Goal: Transaction & Acquisition: Book appointment/travel/reservation

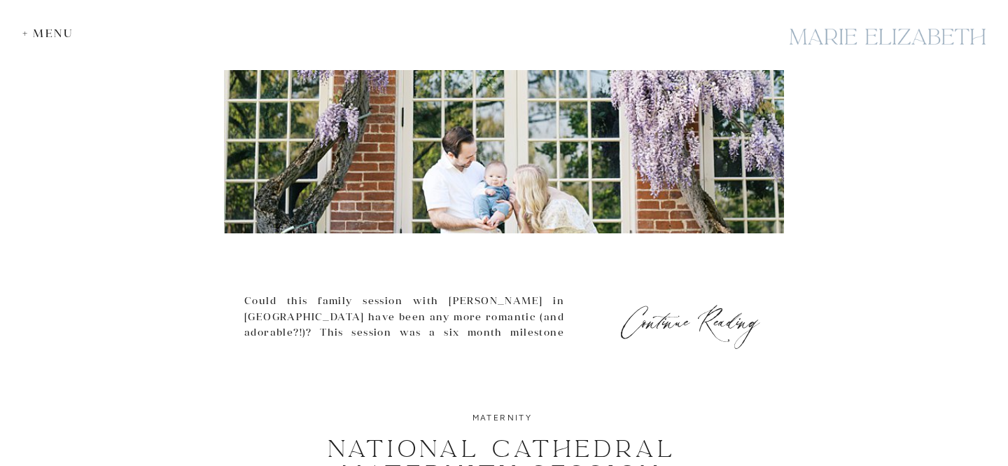
scroll to position [664, 0]
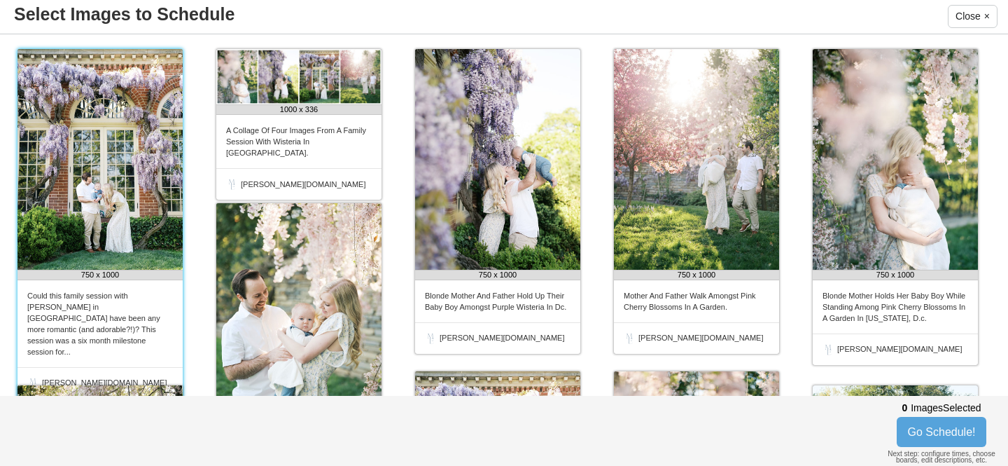
click at [107, 166] on img at bounding box center [100, 159] width 165 height 221
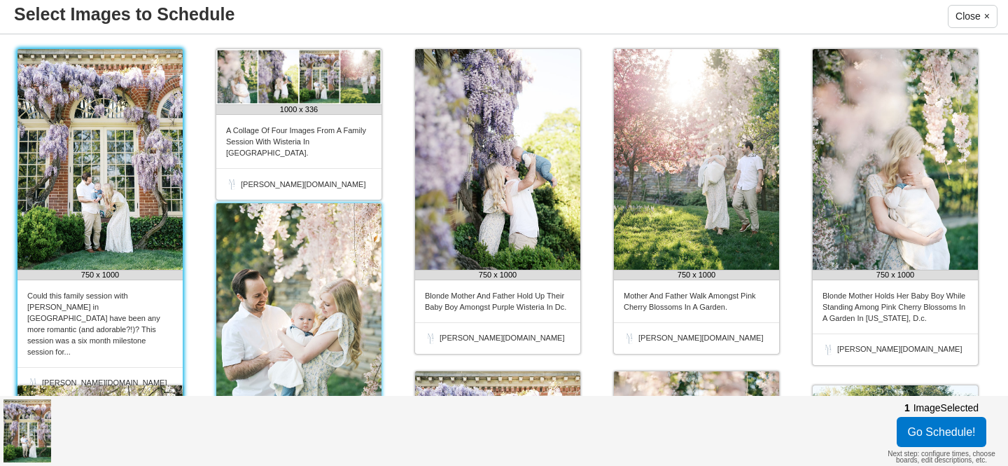
click at [309, 273] on img at bounding box center [298, 313] width 165 height 221
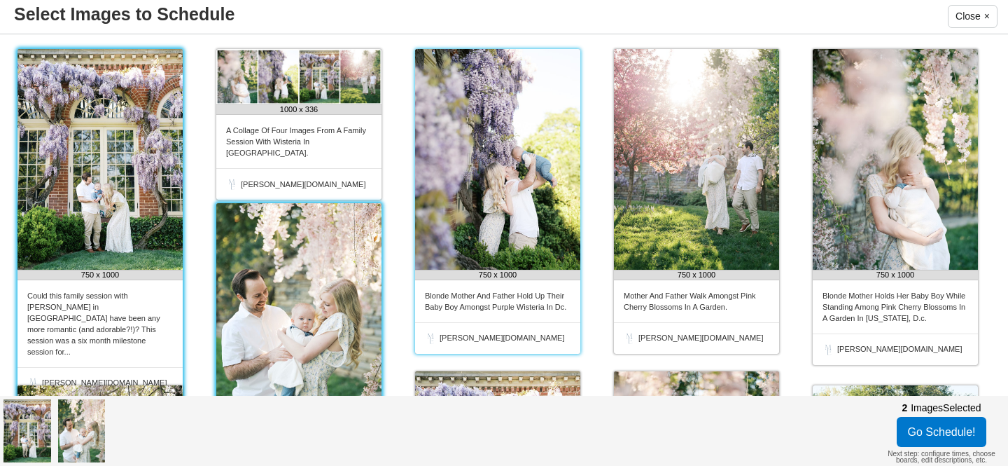
click at [508, 219] on img at bounding box center [497, 159] width 165 height 221
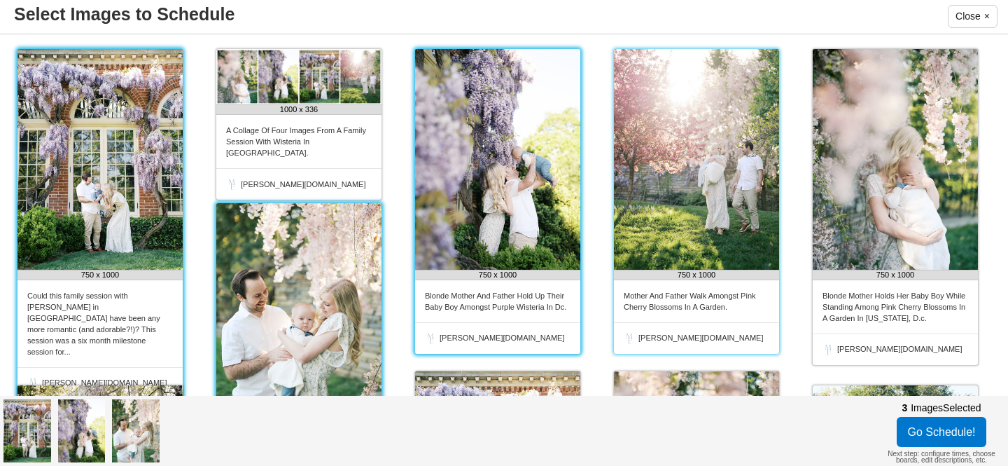
click at [686, 185] on img at bounding box center [696, 159] width 165 height 221
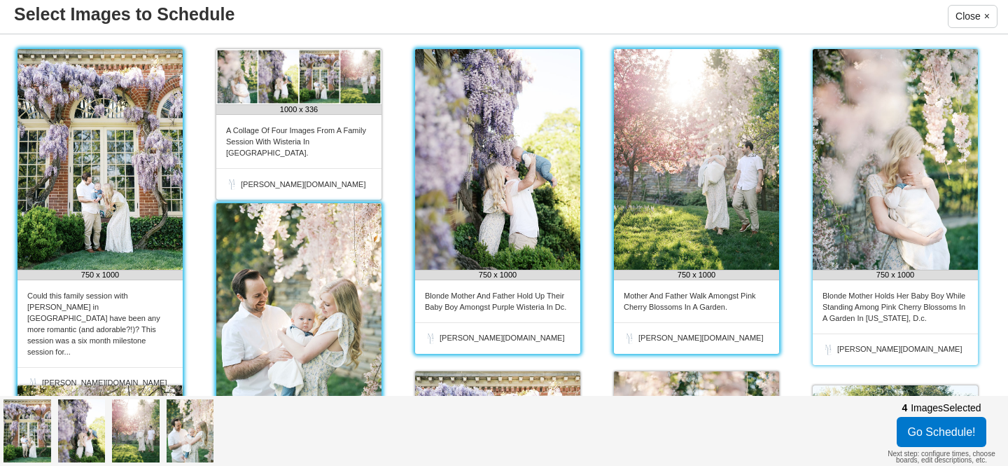
click at [928, 169] on img at bounding box center [895, 159] width 165 height 221
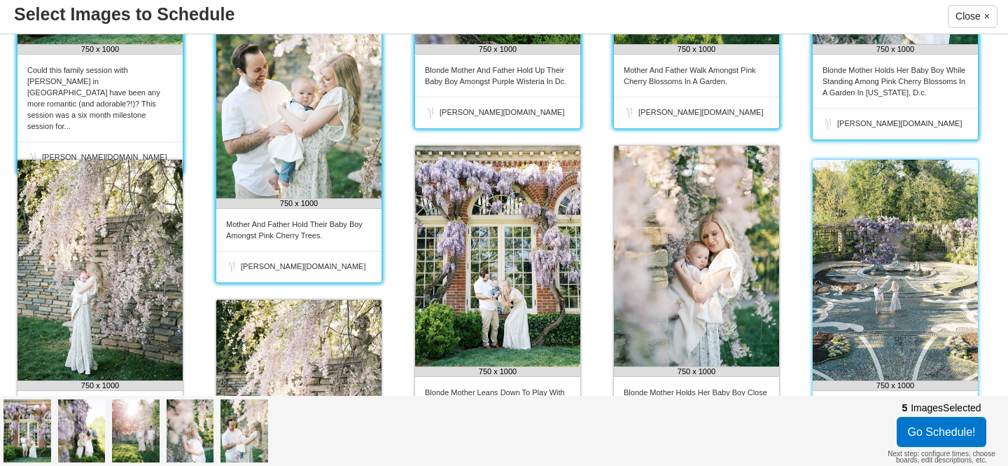
scroll to position [233, 0]
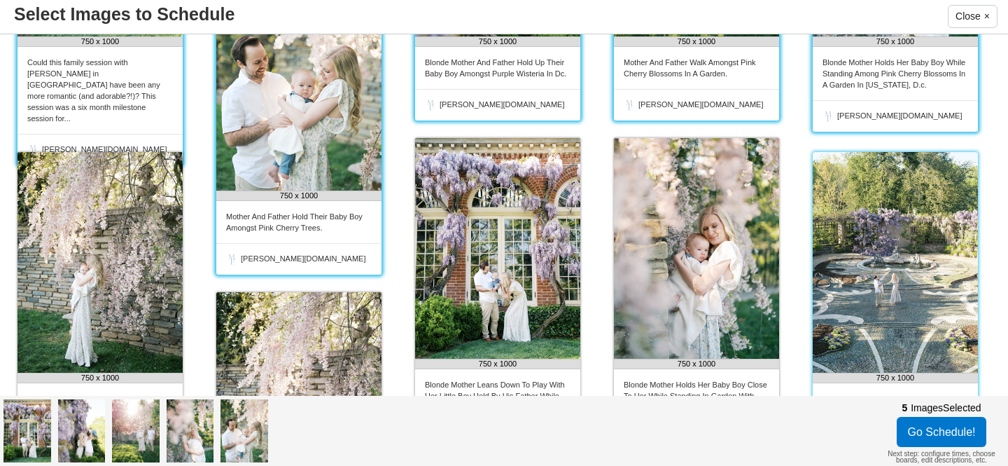
click at [903, 268] on img at bounding box center [895, 262] width 165 height 221
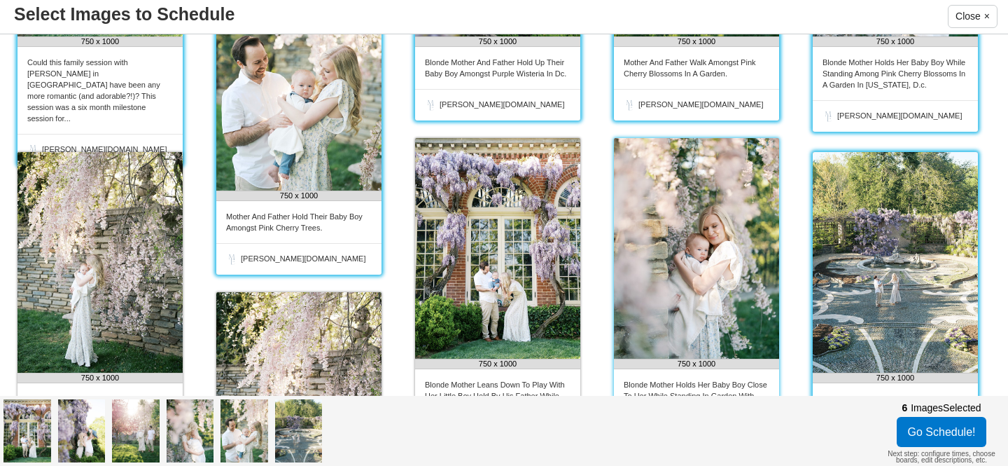
click at [676, 281] on img at bounding box center [696, 248] width 165 height 221
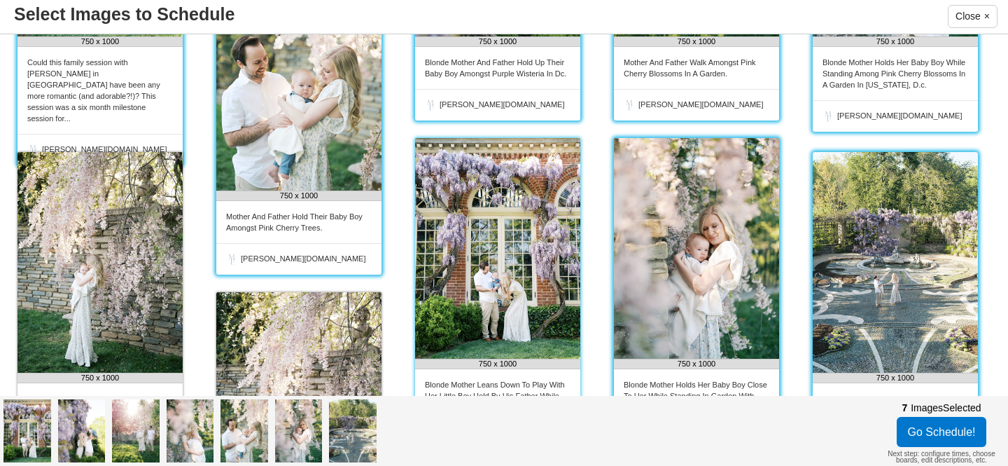
click at [523, 283] on img at bounding box center [497, 248] width 165 height 221
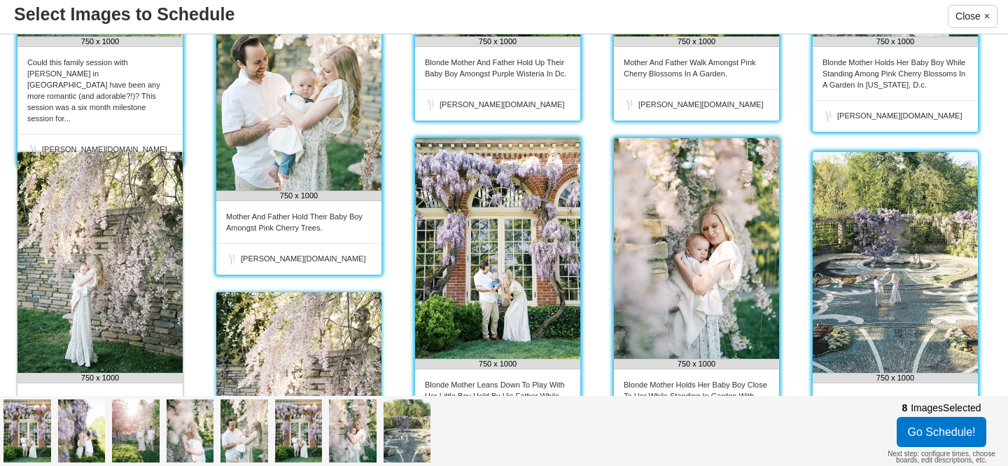
click at [277, 335] on img at bounding box center [298, 402] width 165 height 221
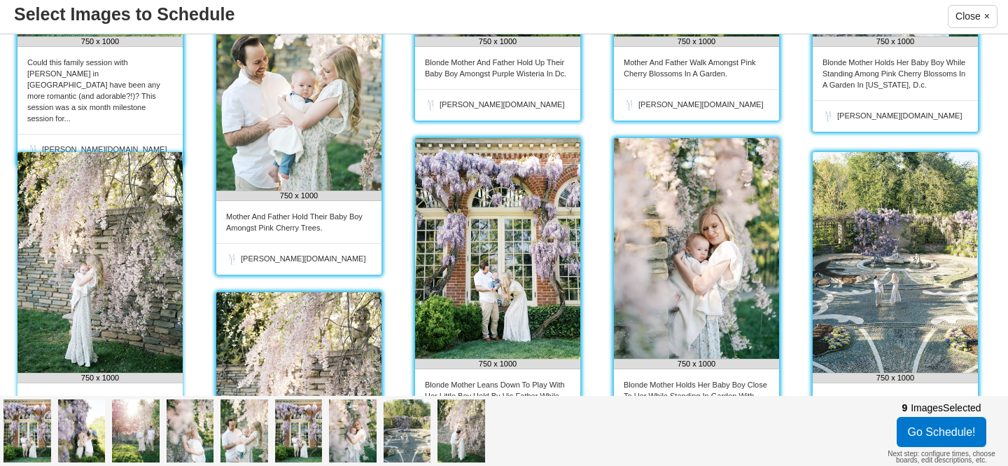
click at [139, 311] on img at bounding box center [100, 262] width 165 height 221
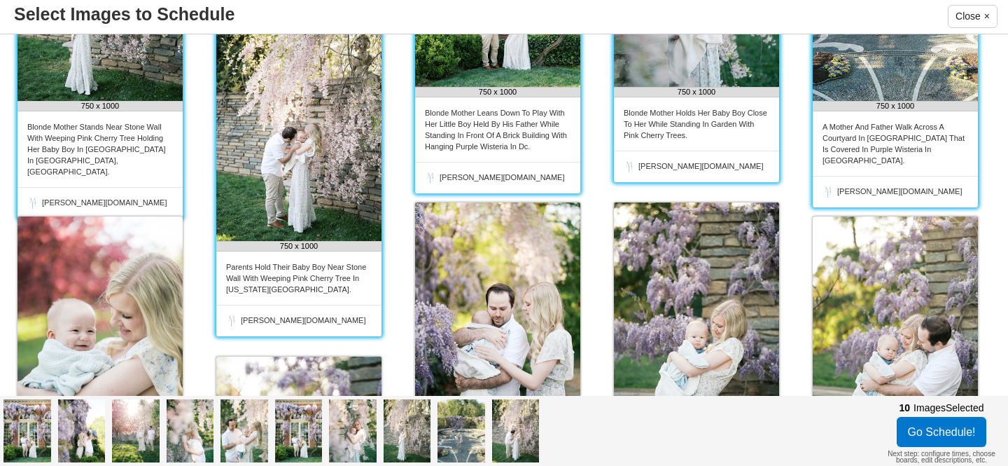
scroll to position [507, 0]
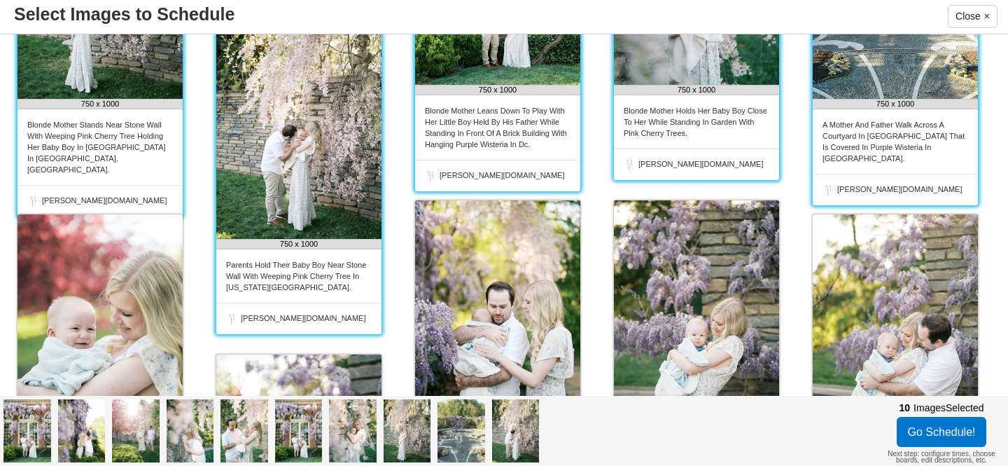
click at [139, 311] on img at bounding box center [100, 324] width 165 height 221
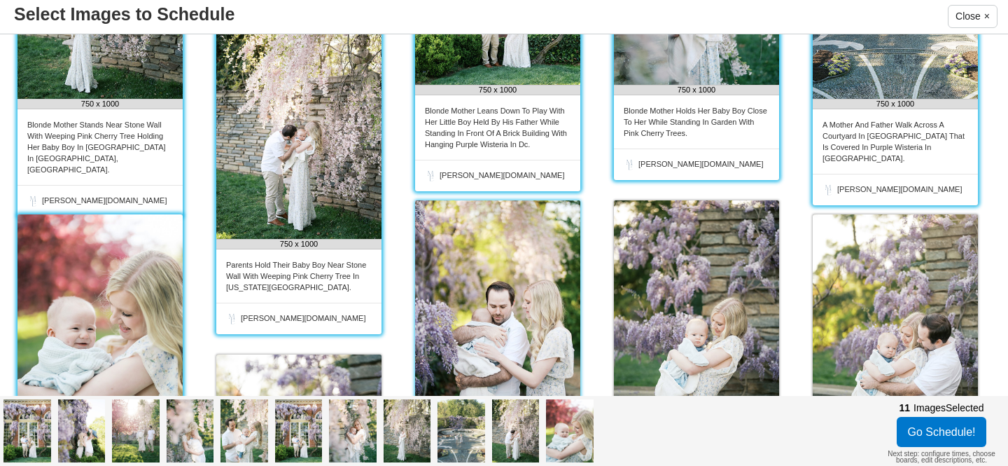
click at [499, 328] on img at bounding box center [497, 310] width 165 height 221
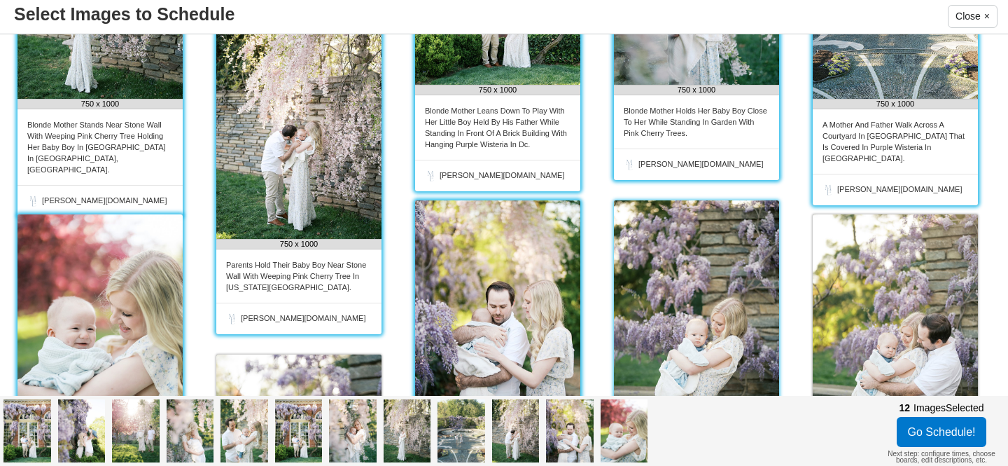
click at [729, 291] on img at bounding box center [696, 310] width 165 height 221
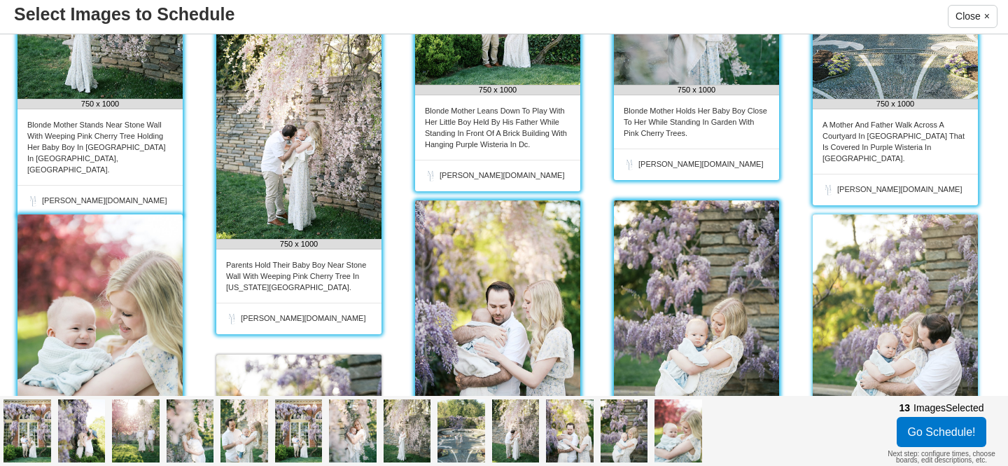
click at [886, 292] on img at bounding box center [895, 324] width 165 height 221
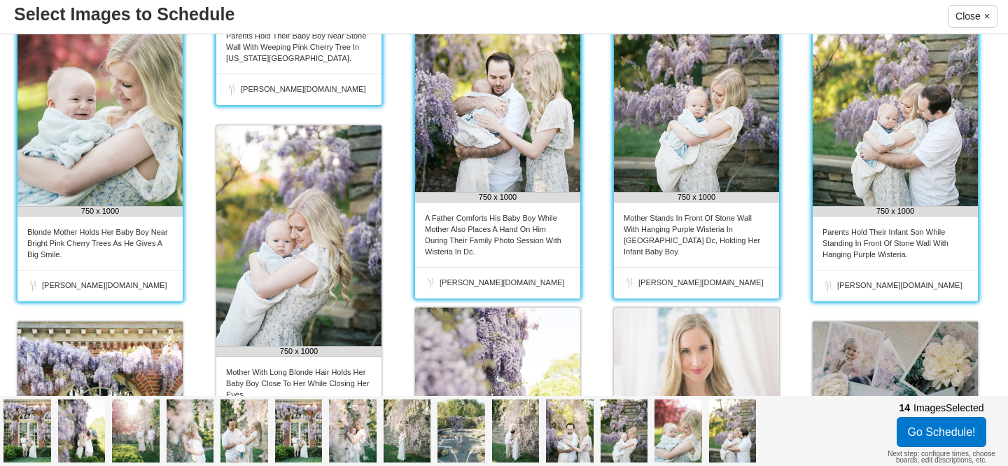
scroll to position [752, 0]
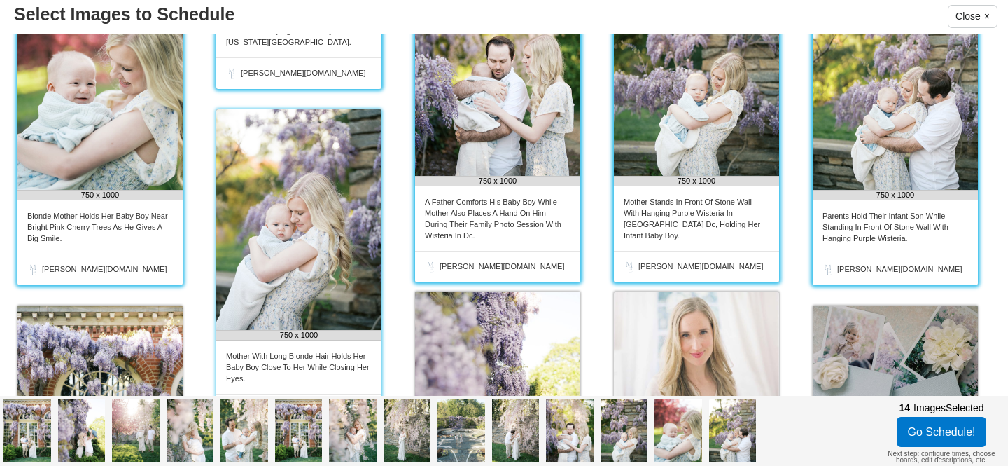
click at [323, 232] on img at bounding box center [298, 219] width 165 height 221
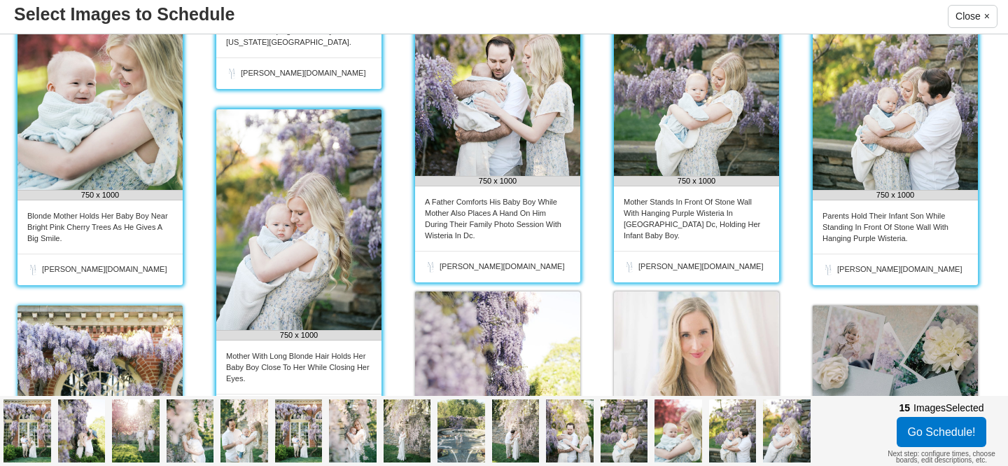
click at [151, 338] on img at bounding box center [100, 452] width 165 height 294
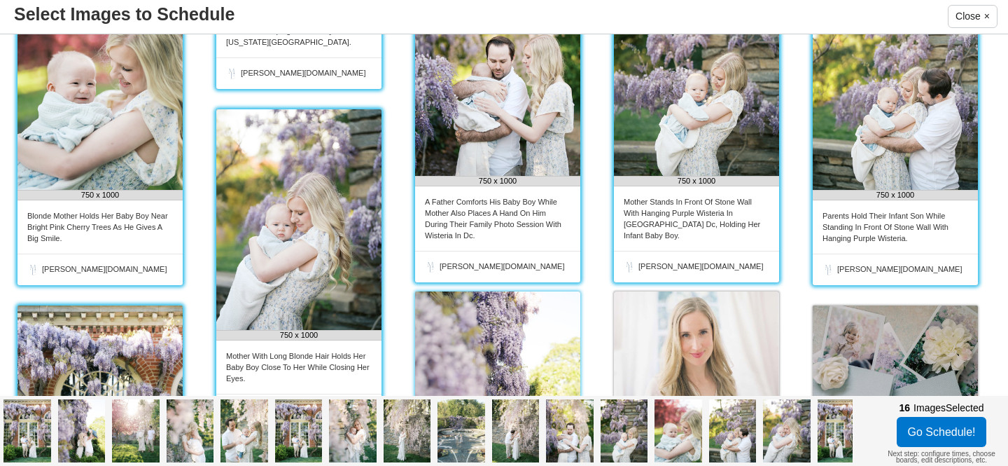
click at [541, 354] on img at bounding box center [497, 401] width 165 height 221
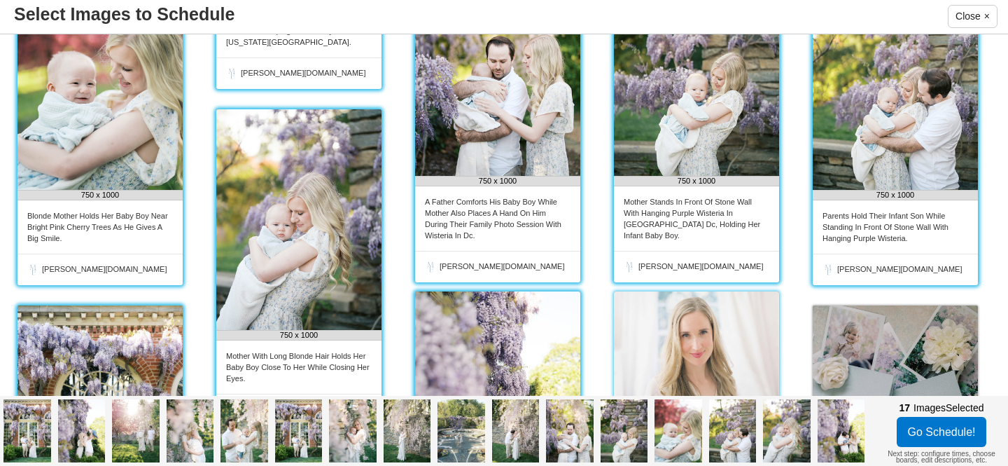
click at [712, 342] on img at bounding box center [696, 361] width 165 height 141
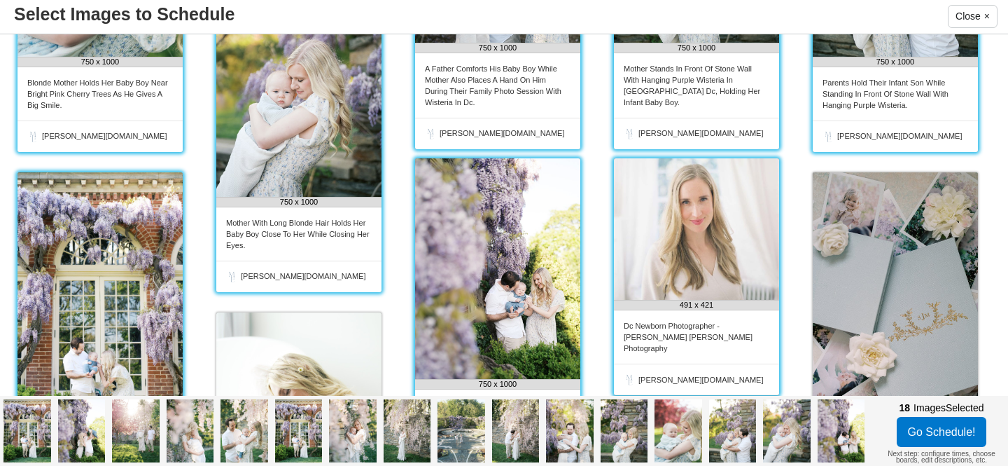
click at [713, 292] on img at bounding box center [696, 228] width 165 height 141
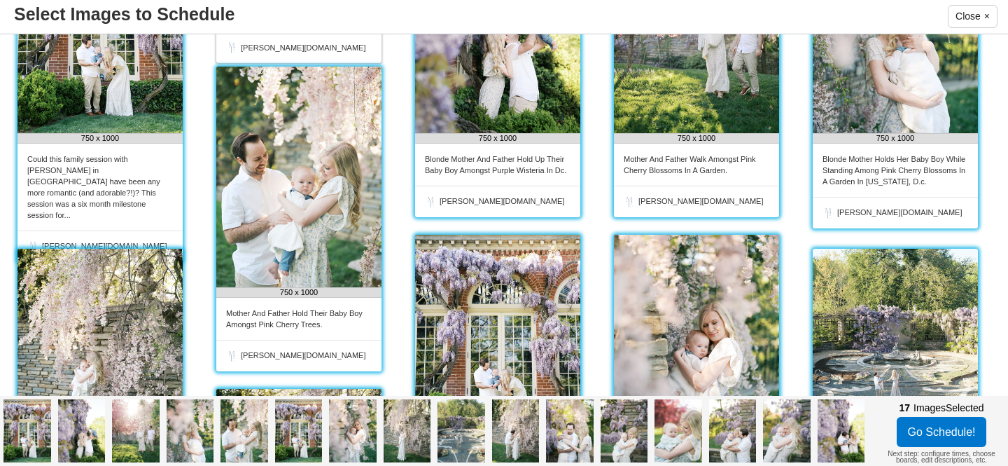
scroll to position [0, 0]
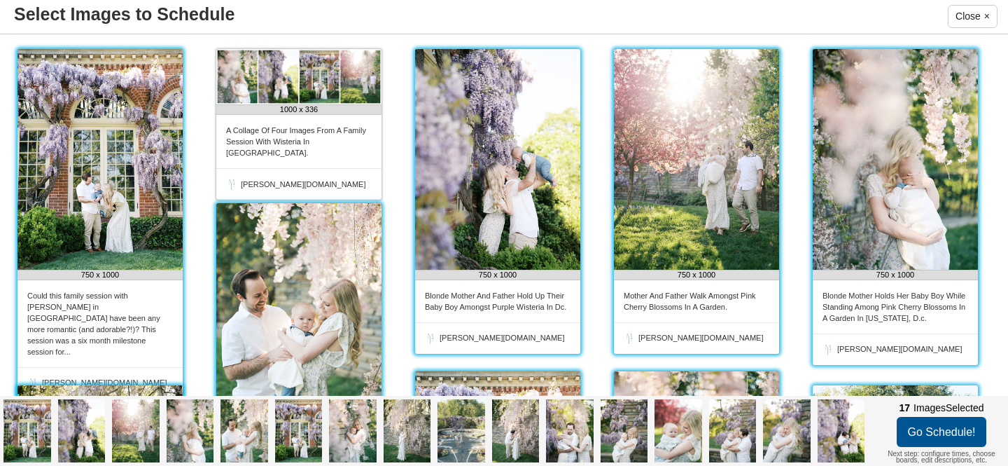
click at [938, 435] on button "Go Schedule!" at bounding box center [942, 432] width 90 height 30
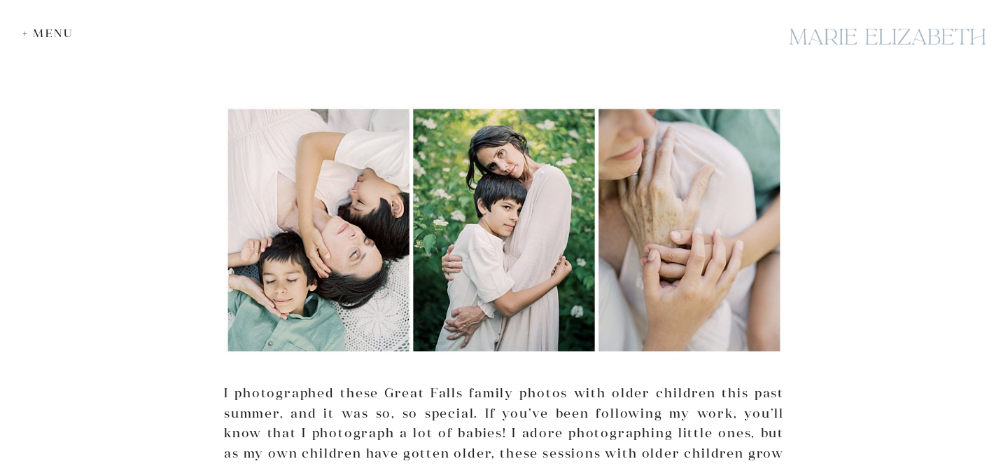
scroll to position [186, 0]
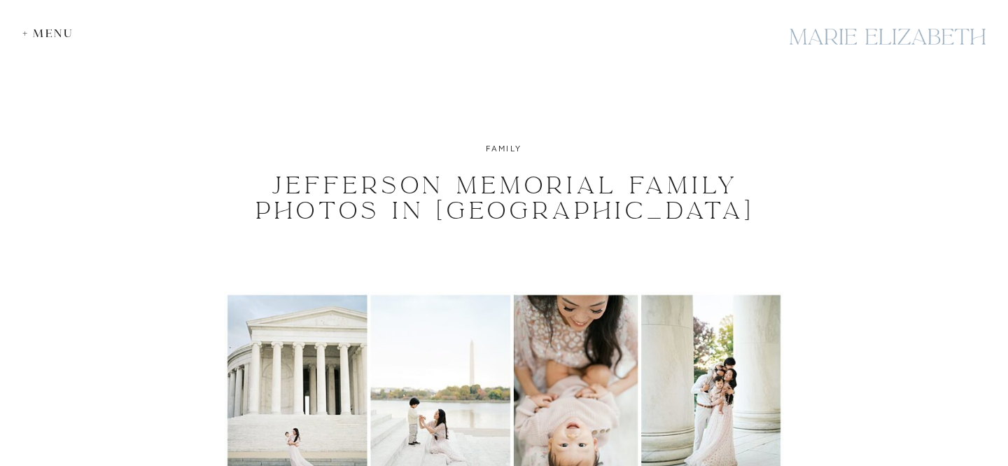
scroll to position [239, 0]
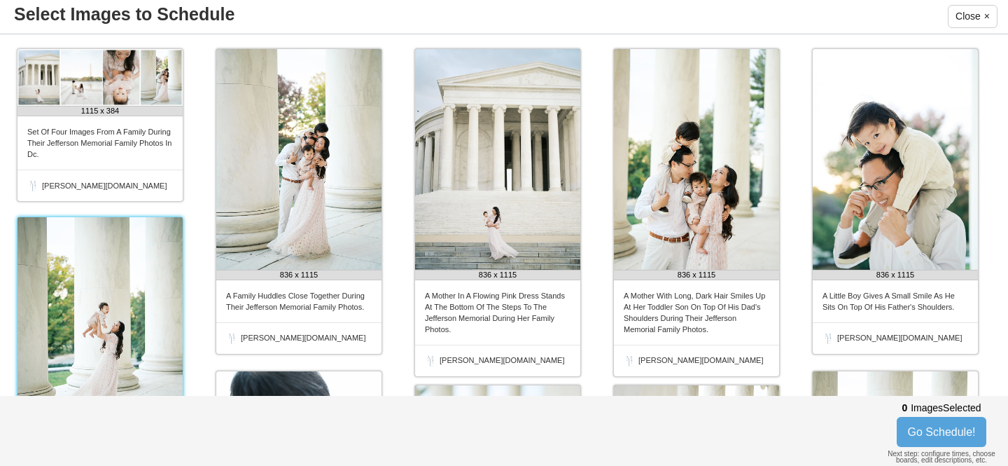
click at [104, 295] on img at bounding box center [100, 327] width 165 height 220
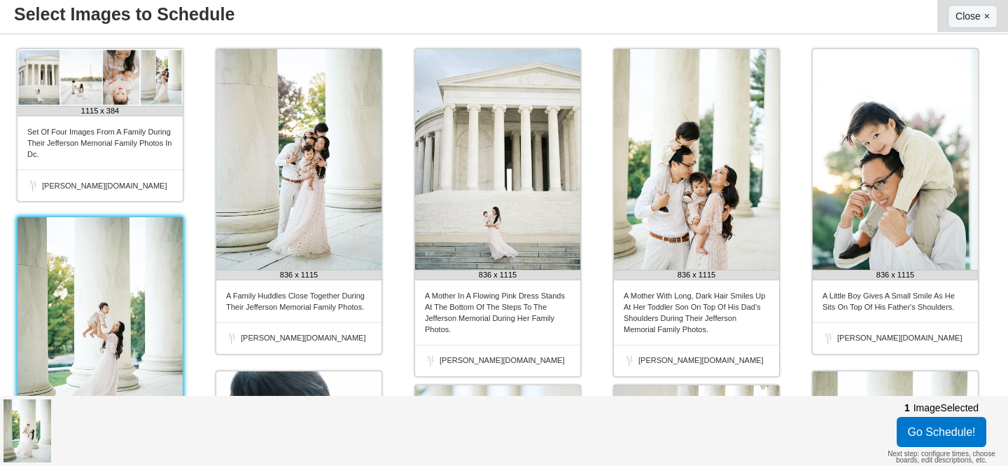
click at [964, 20] on p "Close" at bounding box center [968, 16] width 25 height 17
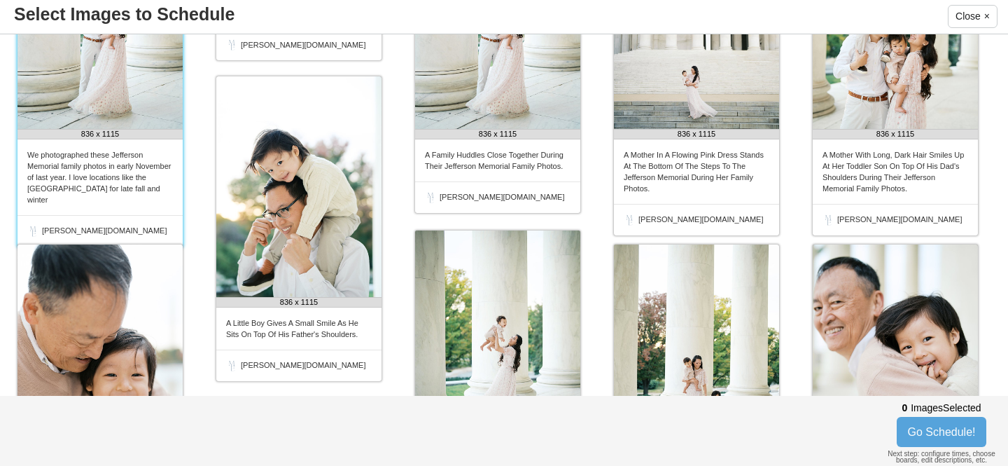
scroll to position [152, 0]
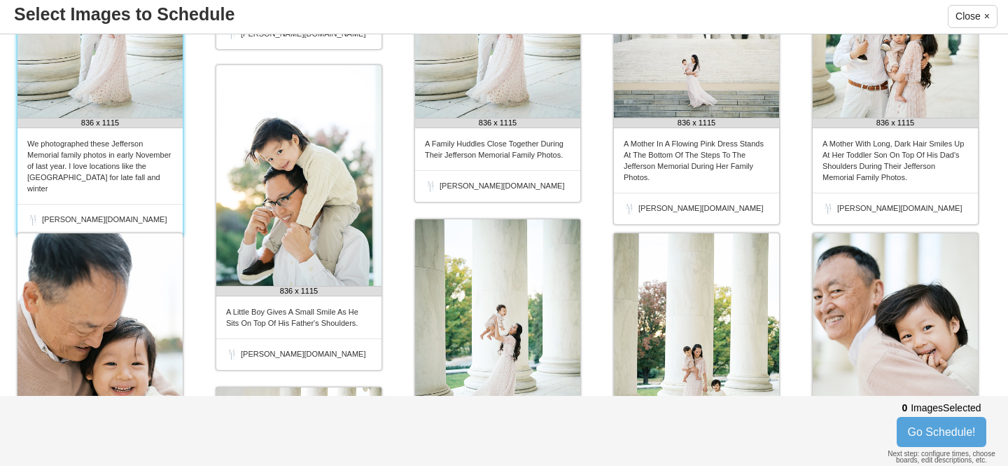
click at [91, 109] on img at bounding box center [100, 7] width 165 height 221
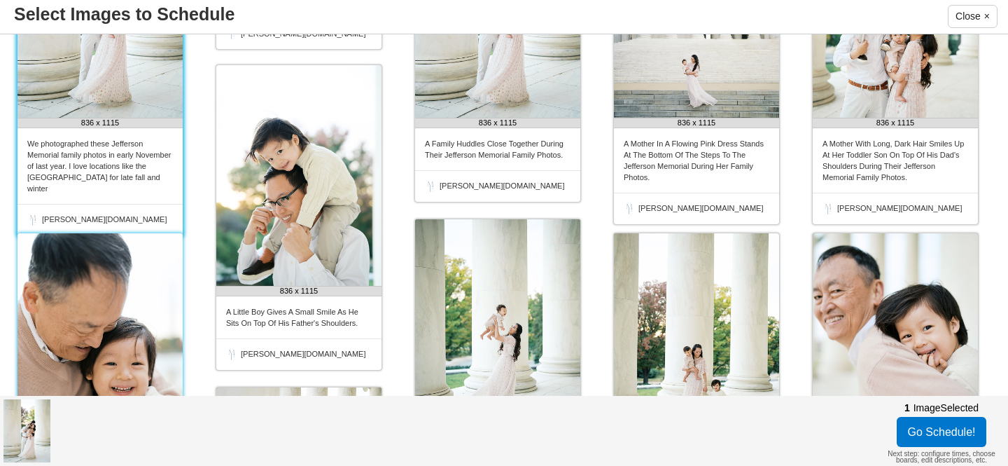
click at [95, 275] on img at bounding box center [100, 343] width 165 height 221
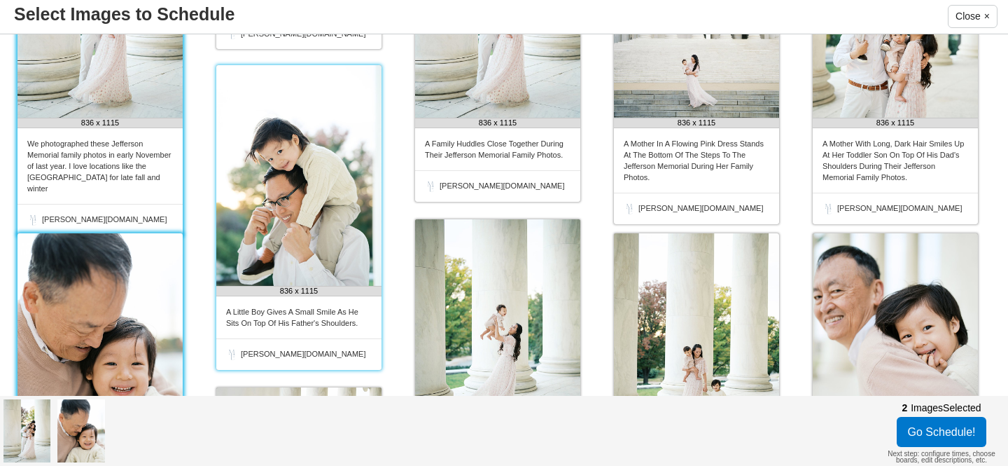
click at [248, 235] on img at bounding box center [298, 175] width 165 height 221
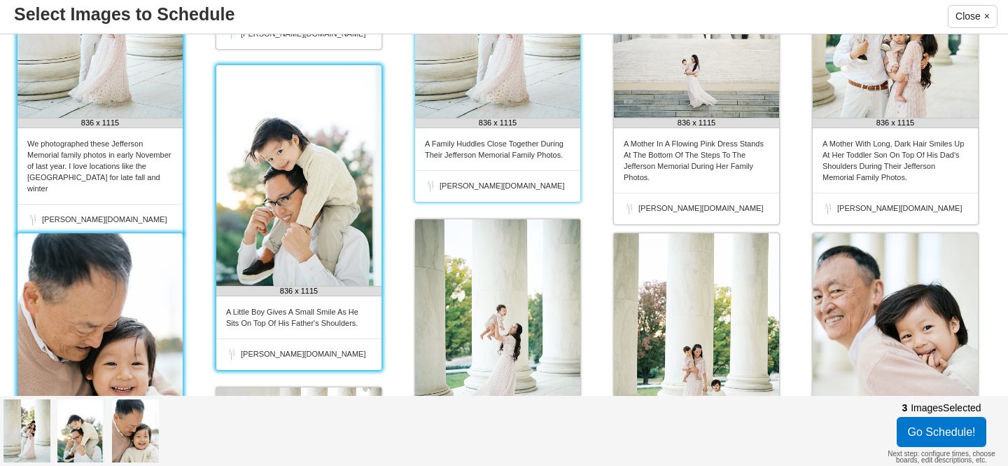
click at [508, 134] on div "A Family Huddles Close Together During Their Jefferson Memorial Family Photos." at bounding box center [497, 149] width 165 height 42
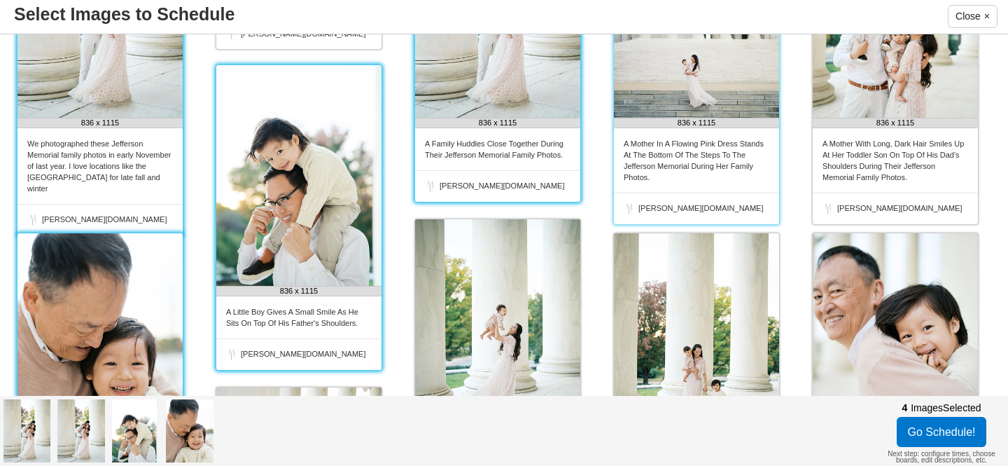
click at [691, 117] on img at bounding box center [696, 7] width 165 height 221
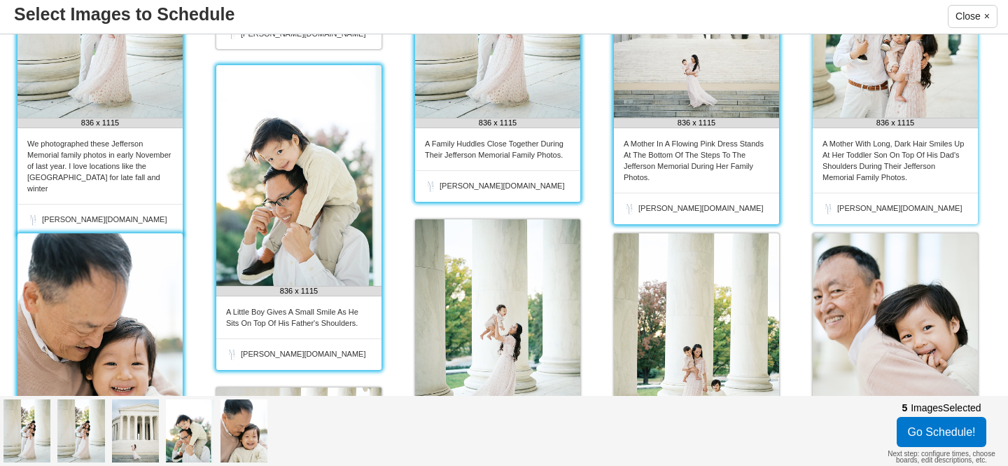
click at [882, 104] on img at bounding box center [895, 7] width 165 height 221
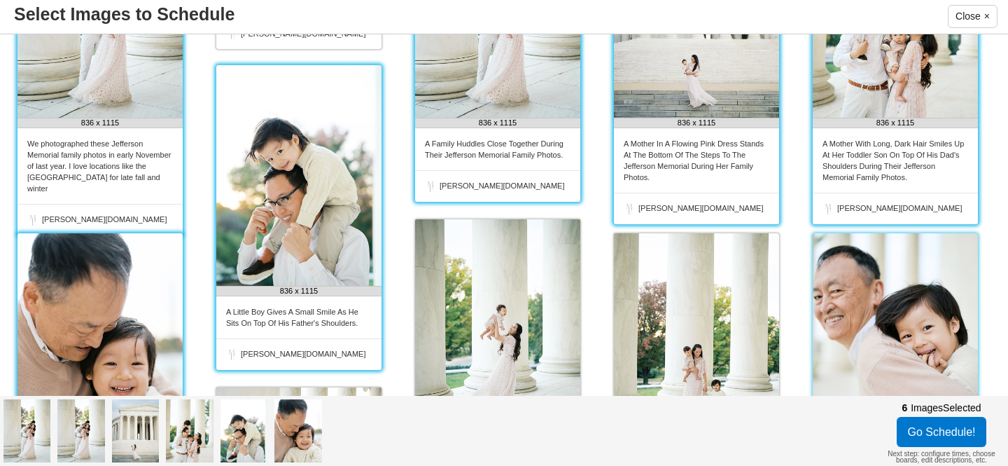
click at [877, 295] on img at bounding box center [895, 343] width 165 height 221
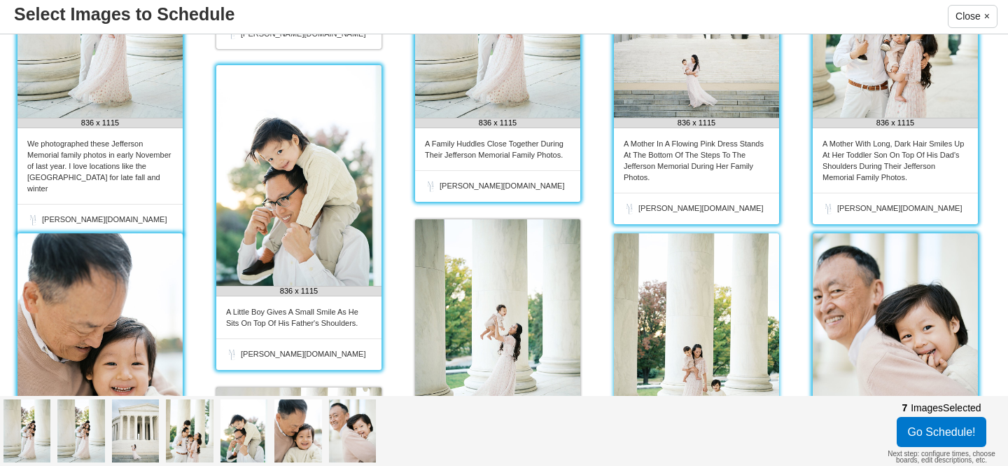
click at [699, 319] on img at bounding box center [696, 343] width 165 height 221
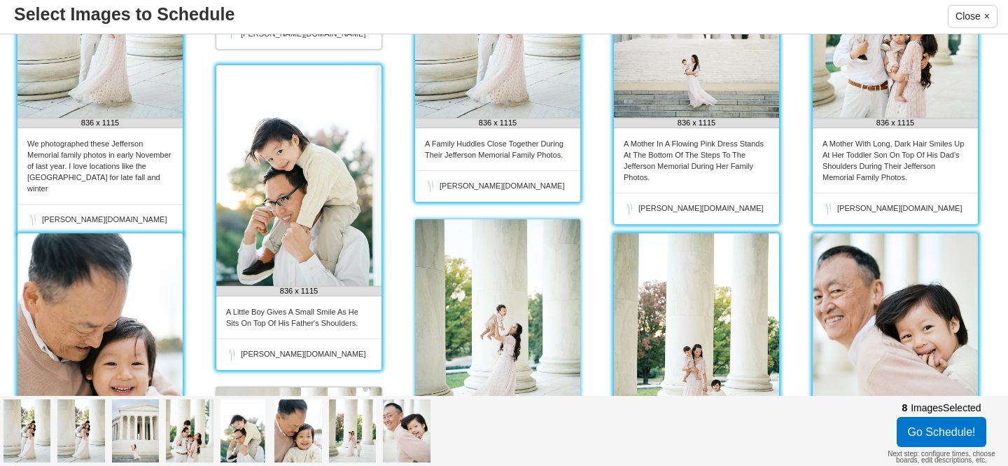
click at [524, 319] on img at bounding box center [497, 329] width 165 height 220
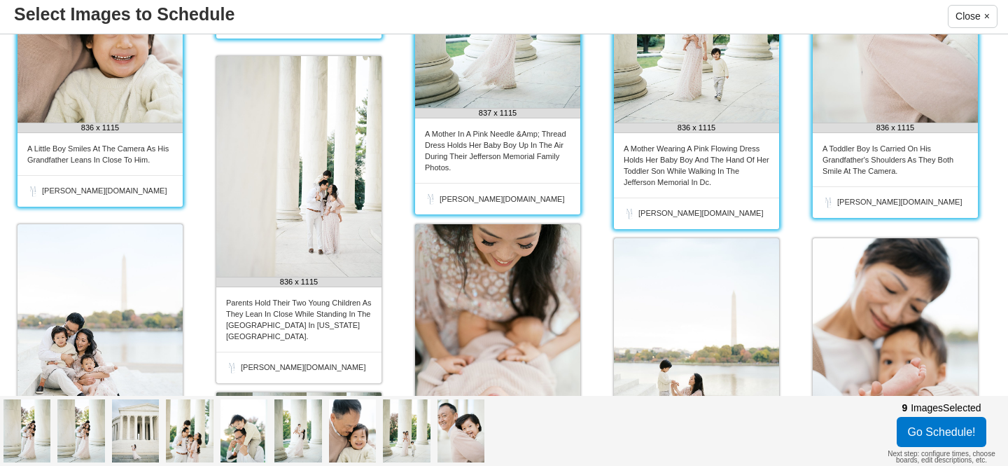
scroll to position [512, 0]
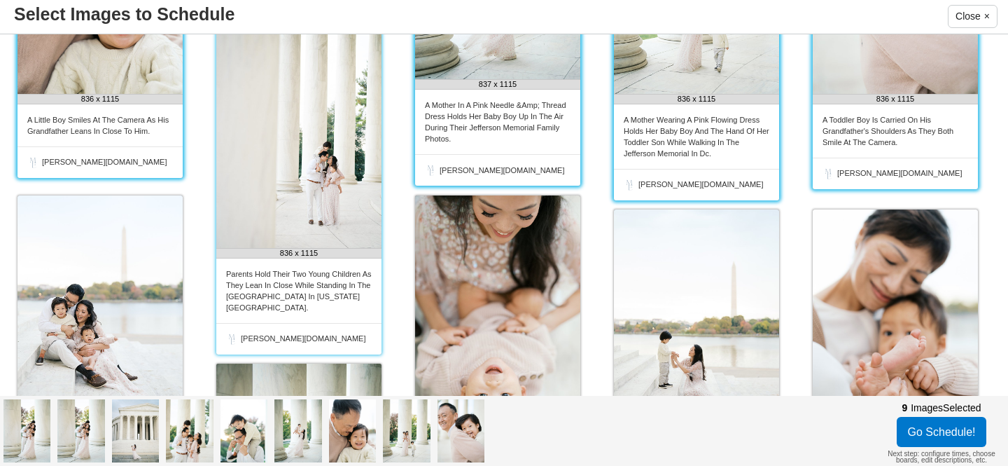
click at [309, 235] on img at bounding box center [298, 137] width 165 height 221
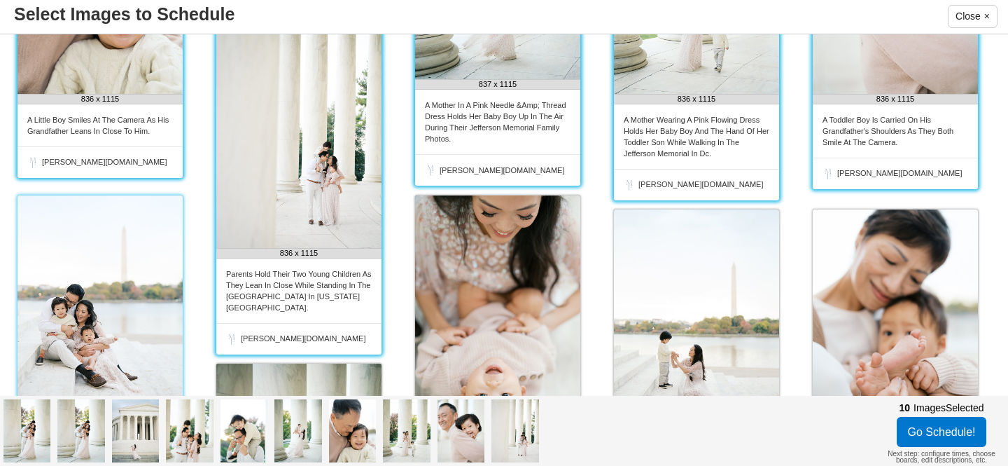
click at [112, 298] on img at bounding box center [100, 305] width 165 height 220
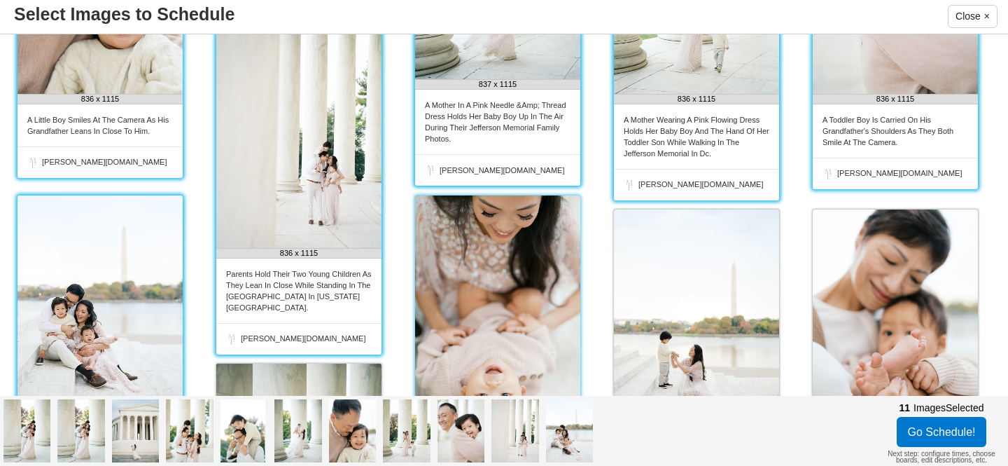
click at [493, 298] on img at bounding box center [497, 319] width 165 height 248
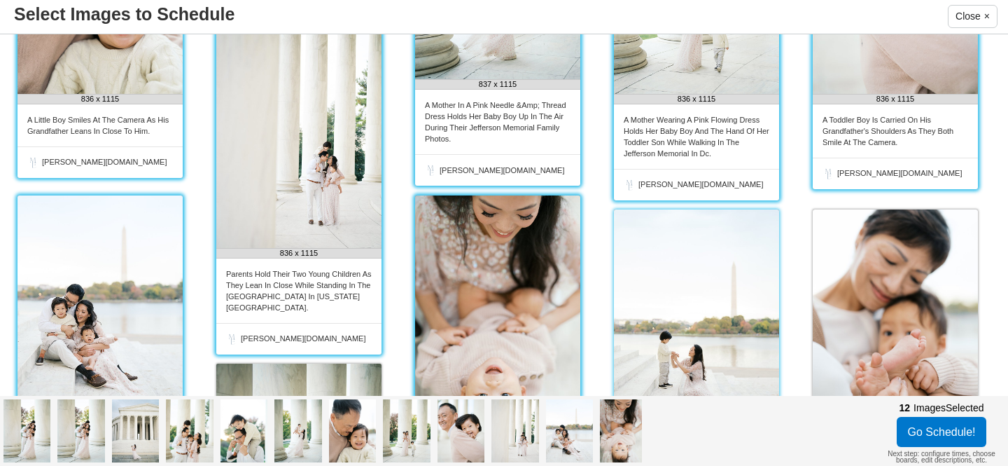
click at [692, 307] on img at bounding box center [696, 319] width 165 height 221
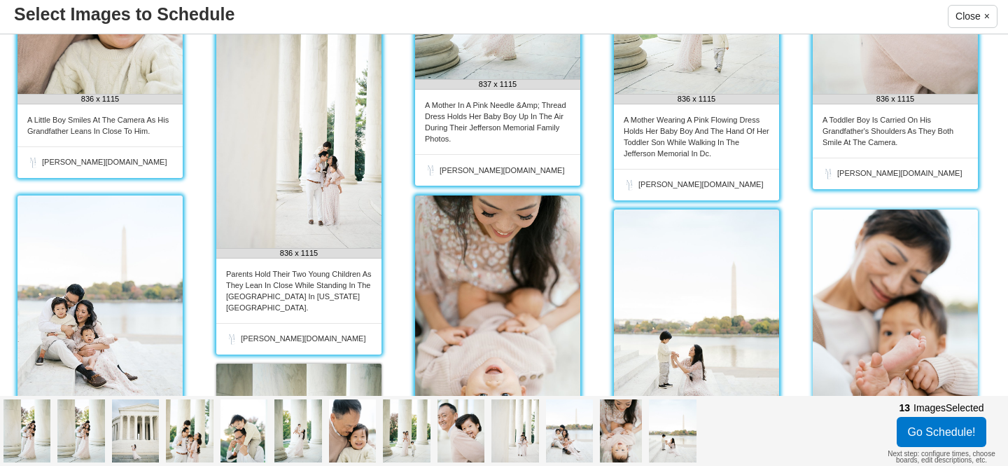
click at [885, 302] on img at bounding box center [895, 319] width 165 height 221
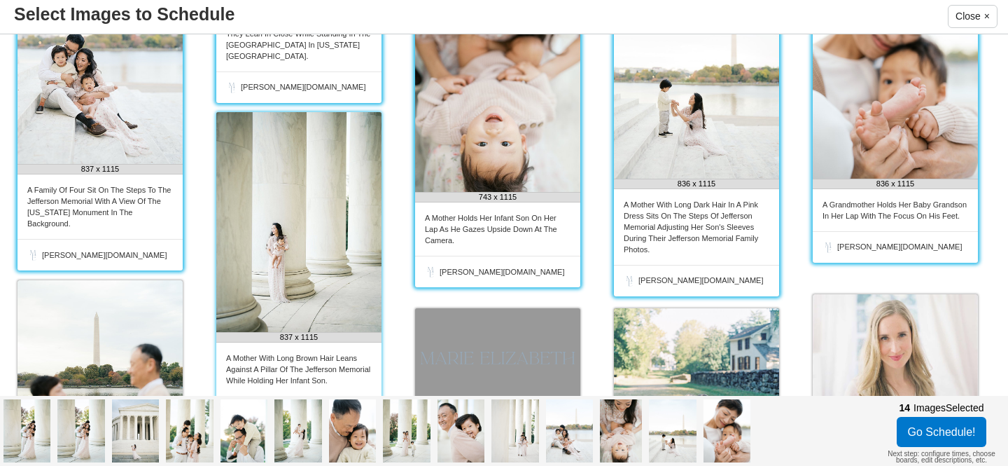
click at [342, 245] on img at bounding box center [298, 222] width 165 height 220
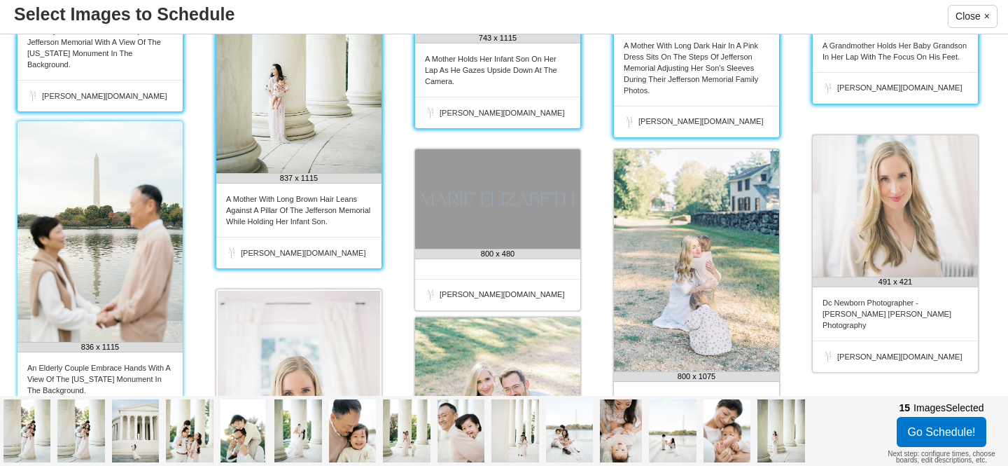
click at [119, 259] on img at bounding box center [100, 231] width 165 height 221
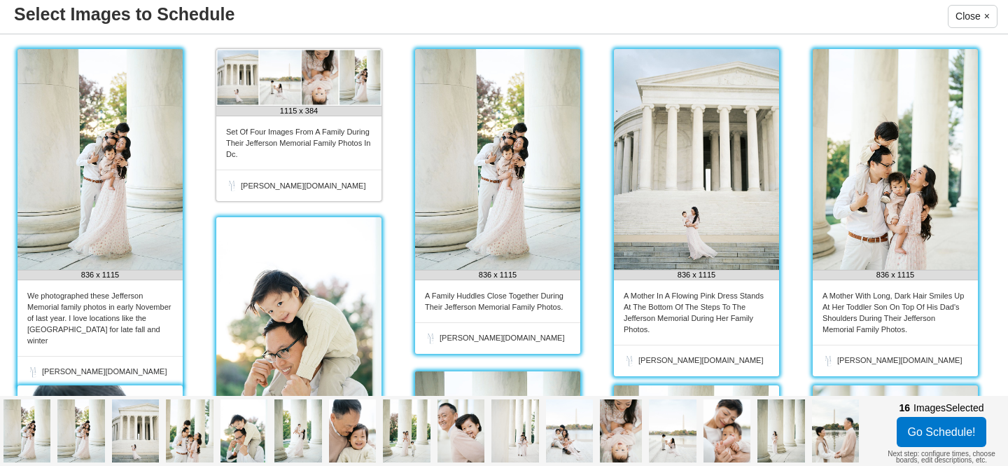
scroll to position [1, 0]
click at [947, 433] on button "Go Schedule!" at bounding box center [942, 432] width 90 height 30
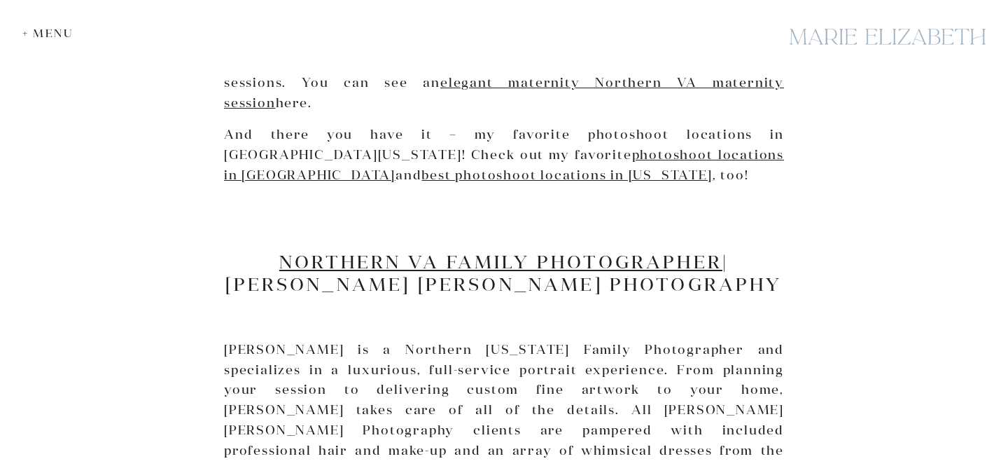
scroll to position [5178, 0]
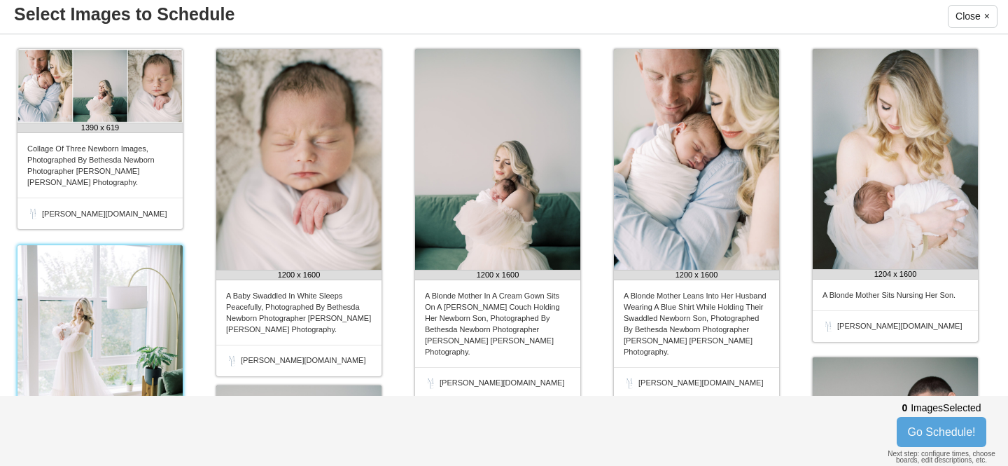
click at [96, 343] on img at bounding box center [100, 355] width 165 height 221
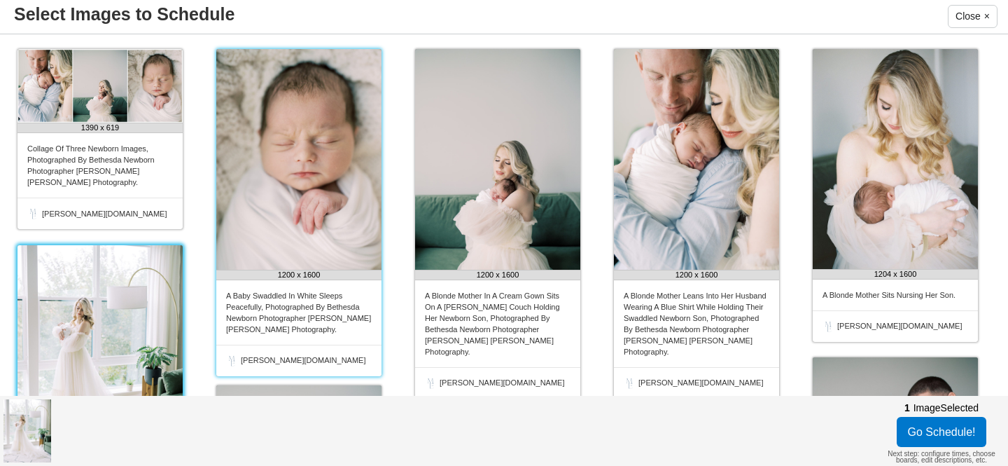
click at [262, 256] on img at bounding box center [298, 159] width 165 height 221
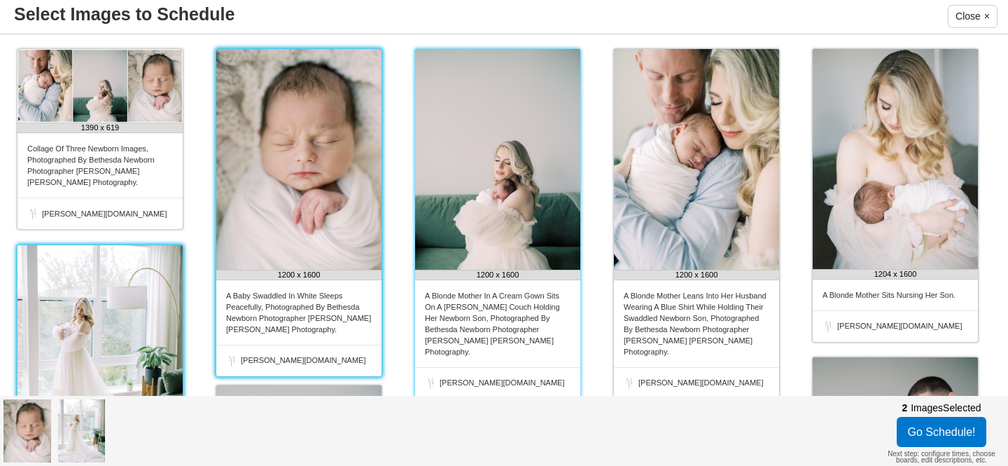
click at [473, 218] on img at bounding box center [497, 159] width 165 height 221
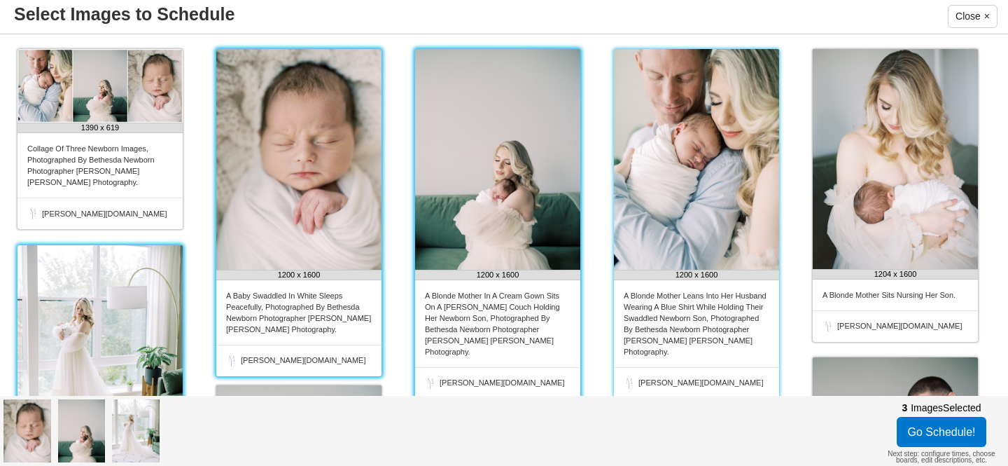
click at [684, 178] on img at bounding box center [696, 159] width 165 height 221
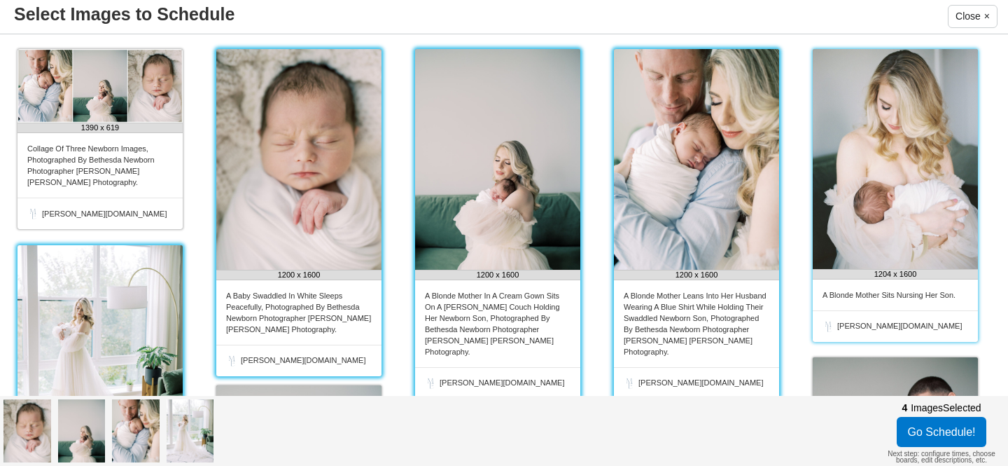
click at [882, 188] on img at bounding box center [895, 159] width 165 height 220
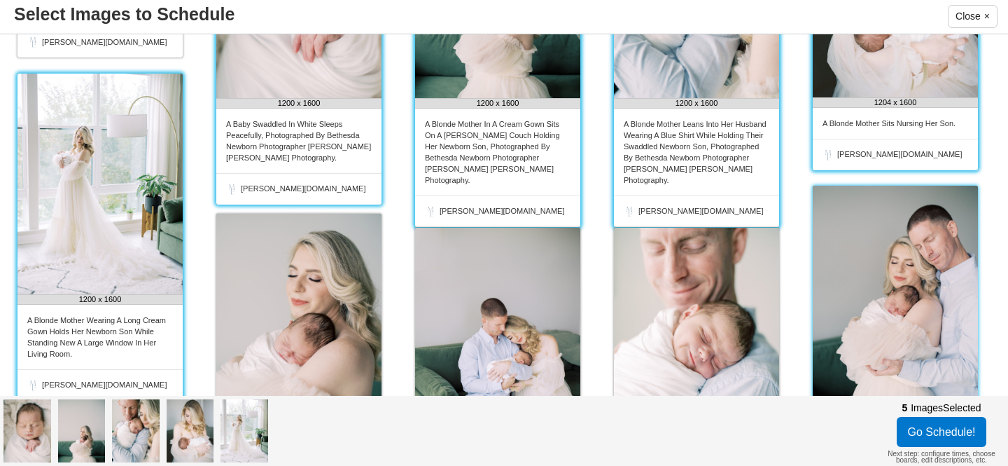
scroll to position [183, 0]
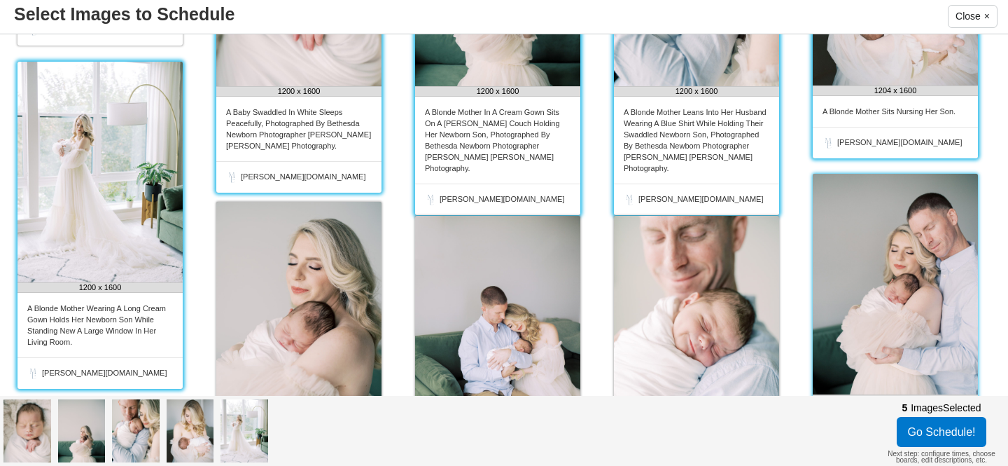
click at [884, 244] on img at bounding box center [895, 284] width 165 height 221
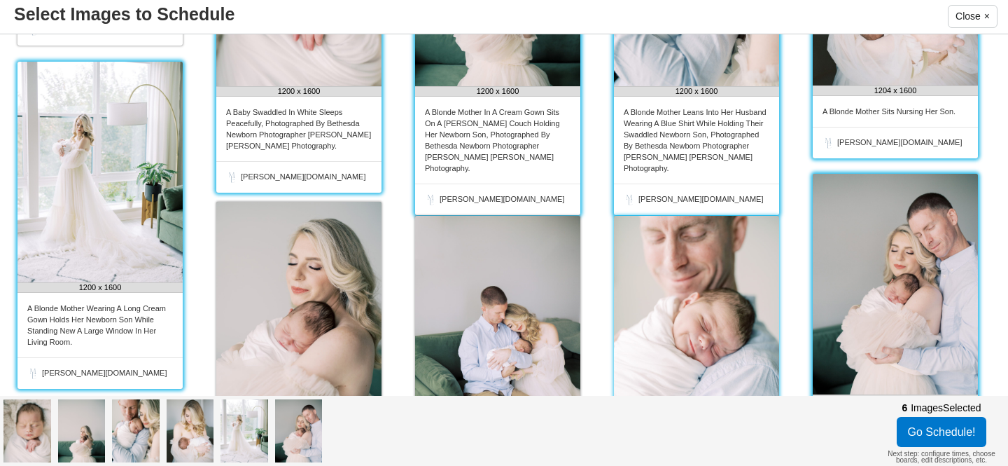
click at [665, 300] on img at bounding box center [696, 326] width 165 height 221
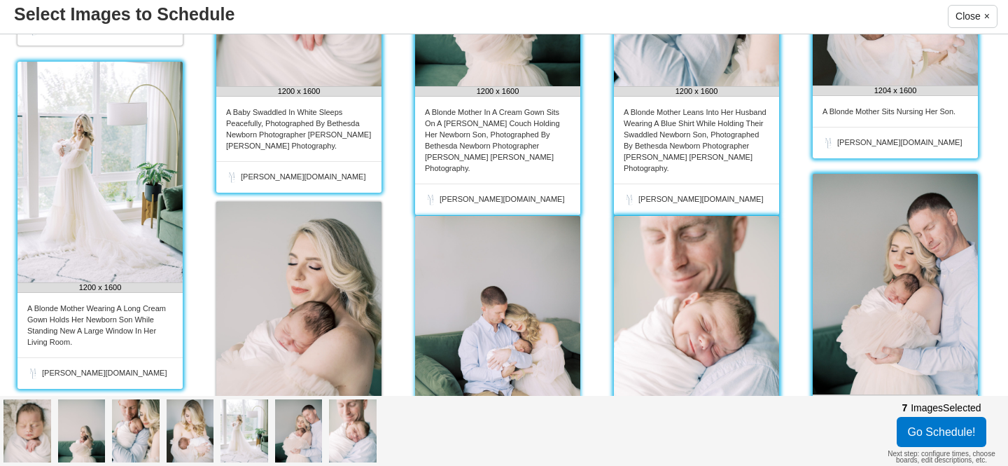
click at [506, 307] on img at bounding box center [497, 326] width 165 height 221
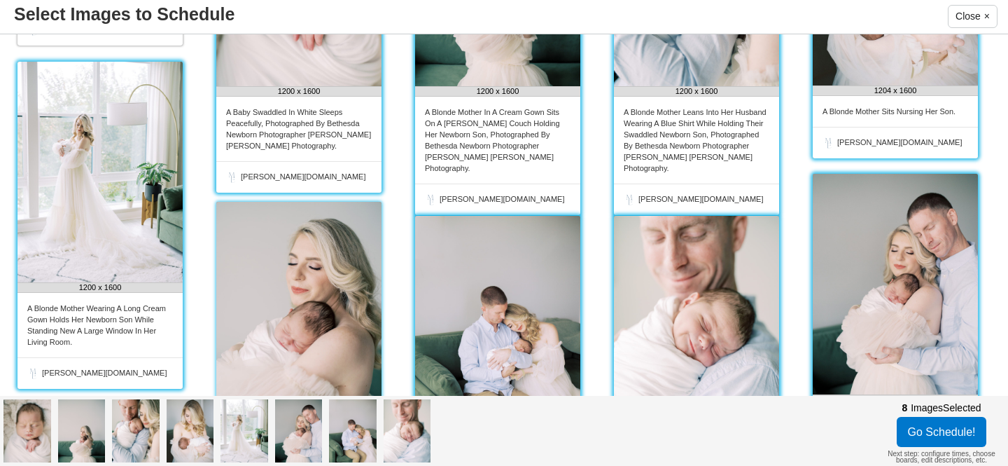
click at [316, 303] on img at bounding box center [298, 312] width 165 height 221
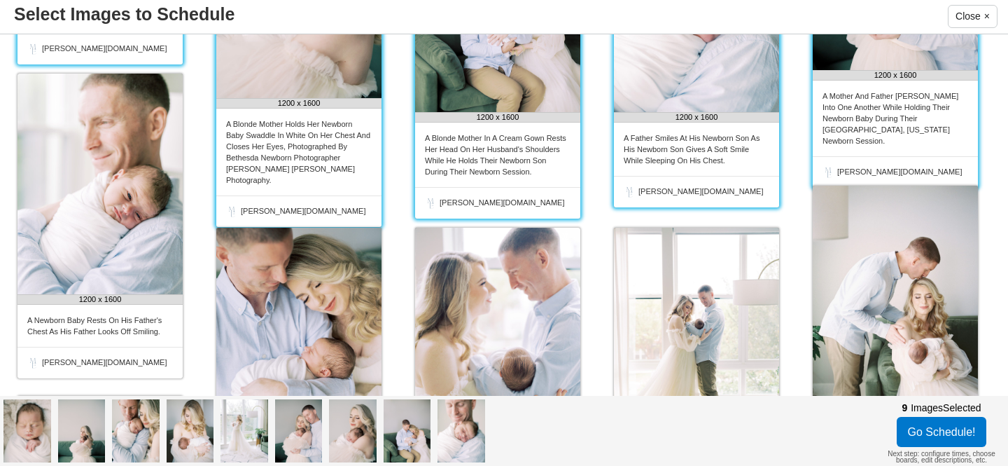
scroll to position [507, 0]
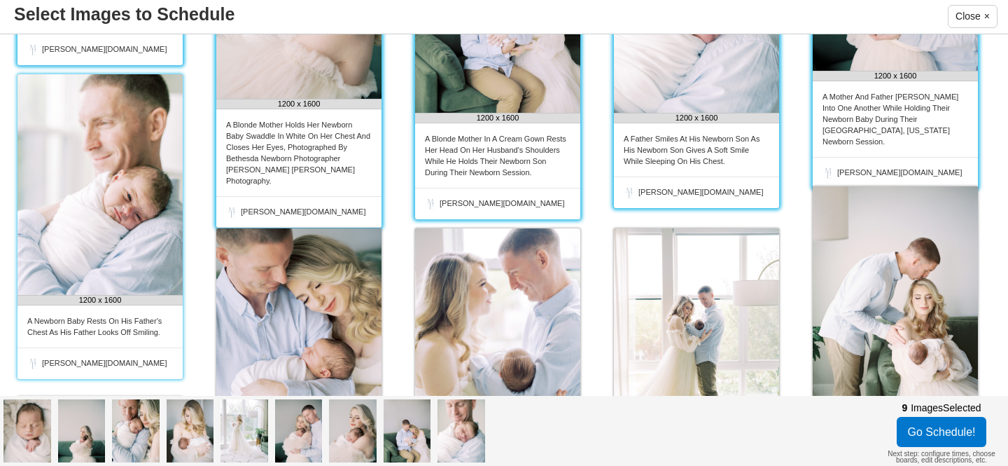
click at [134, 266] on img at bounding box center [100, 184] width 165 height 221
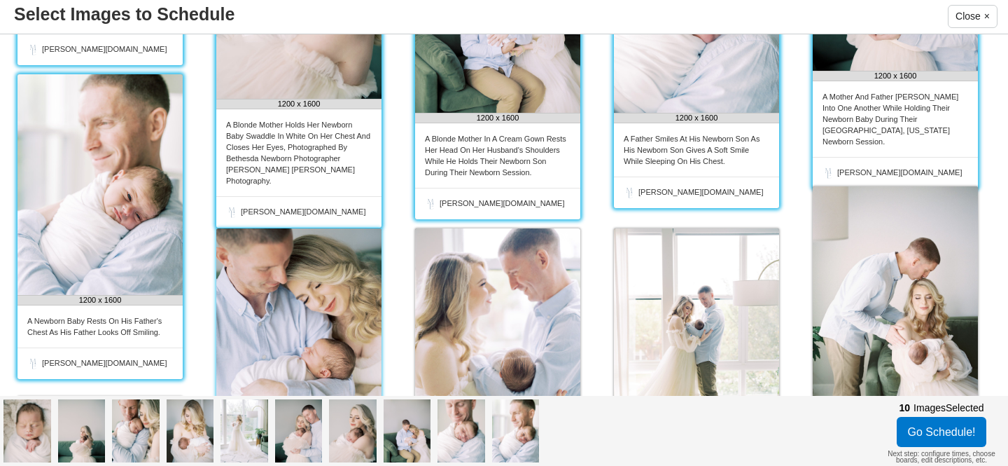
click at [246, 296] on img at bounding box center [298, 338] width 165 height 221
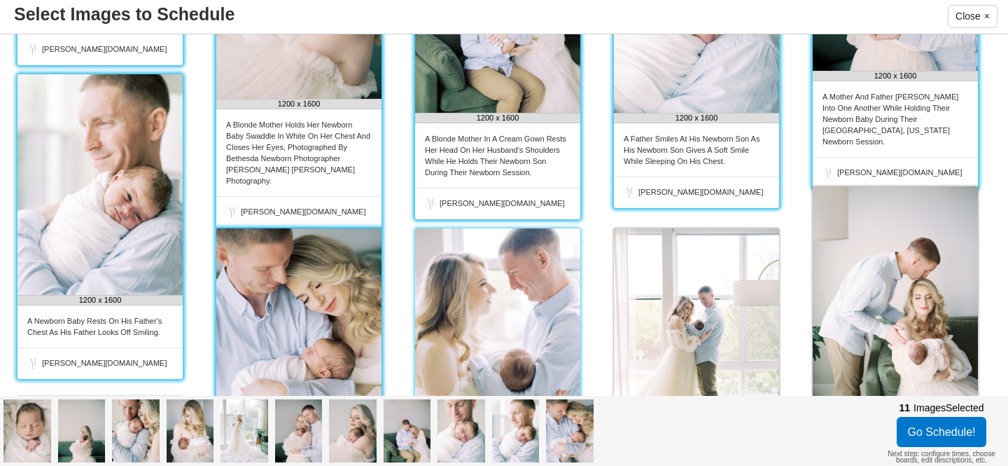
click at [471, 311] on img at bounding box center [497, 338] width 165 height 221
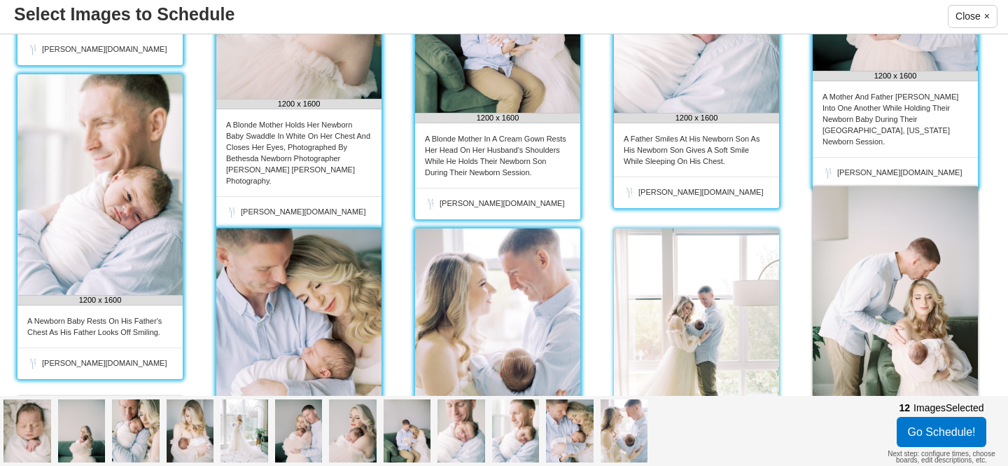
click at [694, 317] on img at bounding box center [696, 338] width 165 height 221
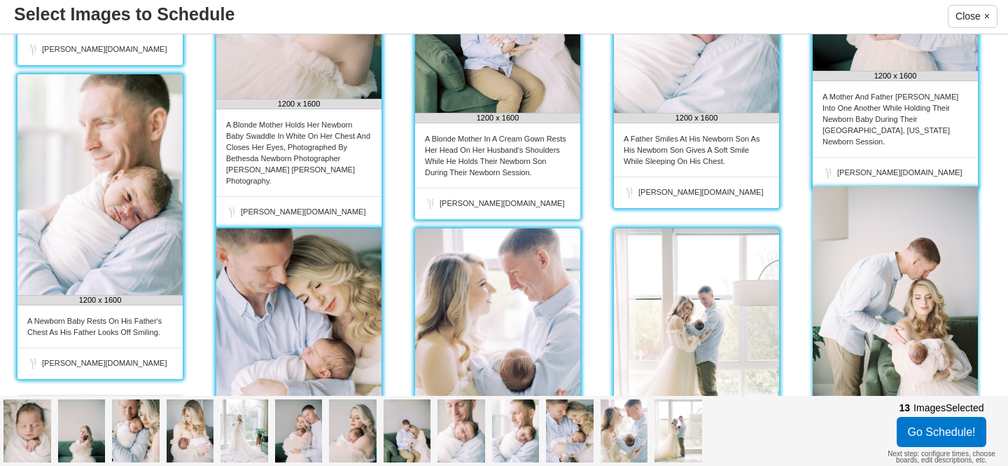
click at [899, 316] on img at bounding box center [895, 296] width 165 height 220
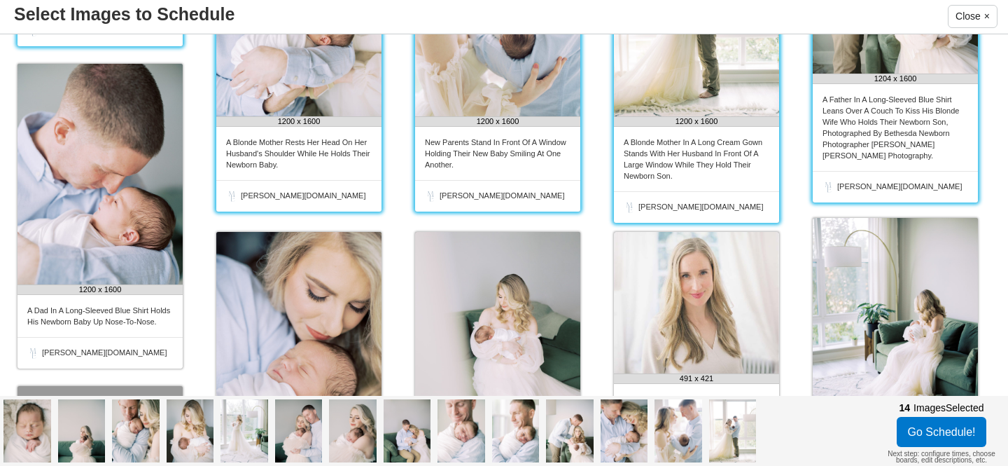
scroll to position [841, 0]
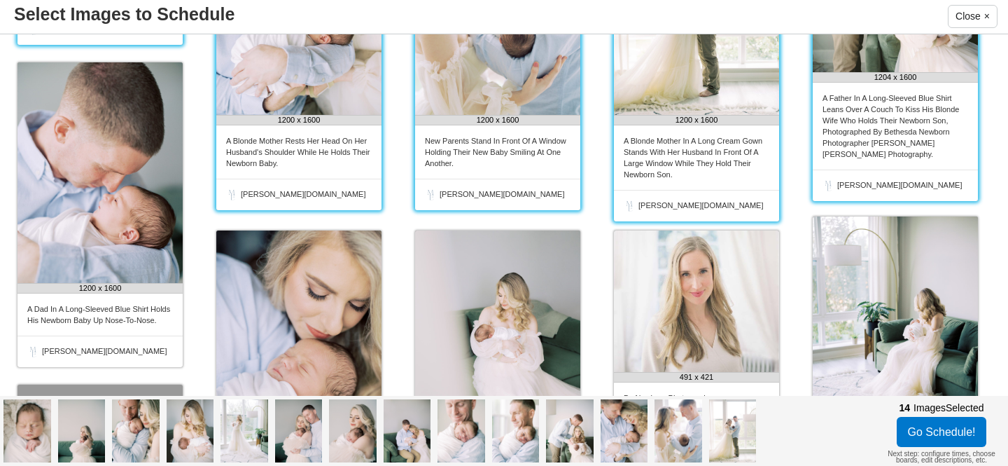
click at [899, 316] on img at bounding box center [895, 326] width 165 height 221
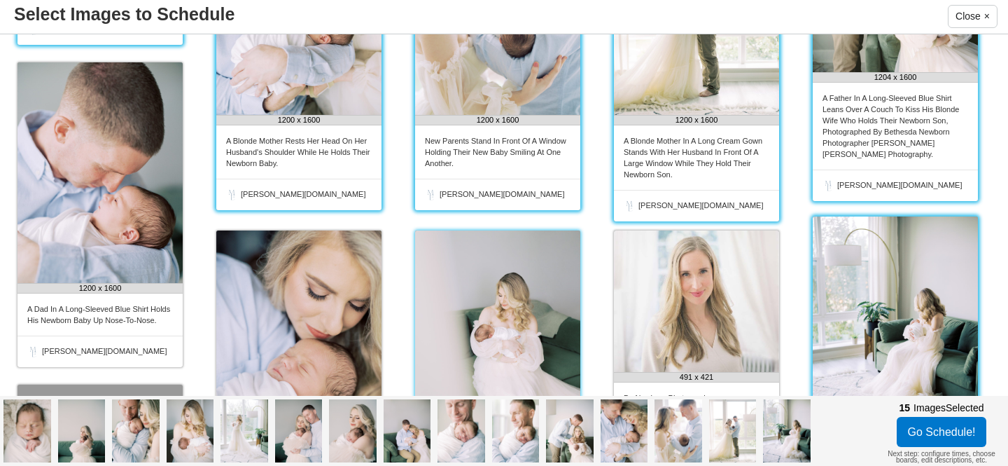
click at [493, 330] on img at bounding box center [497, 340] width 165 height 221
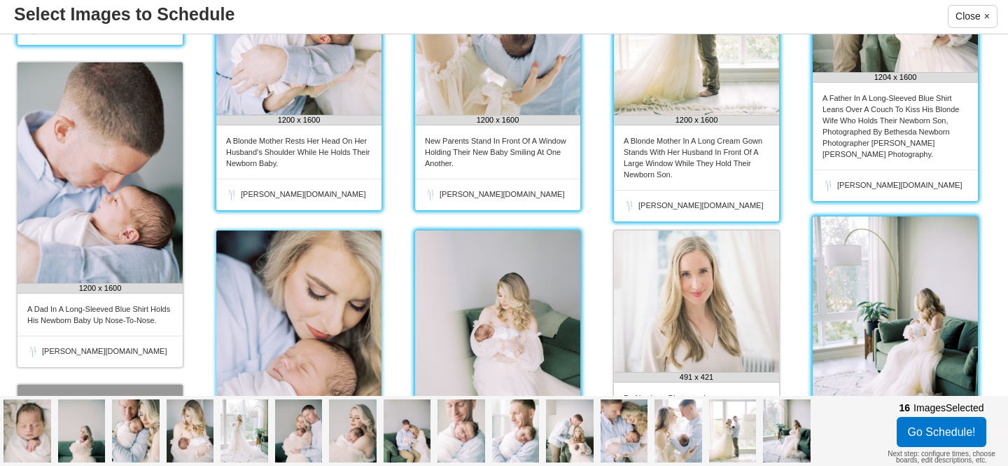
click at [338, 322] on img at bounding box center [298, 340] width 165 height 221
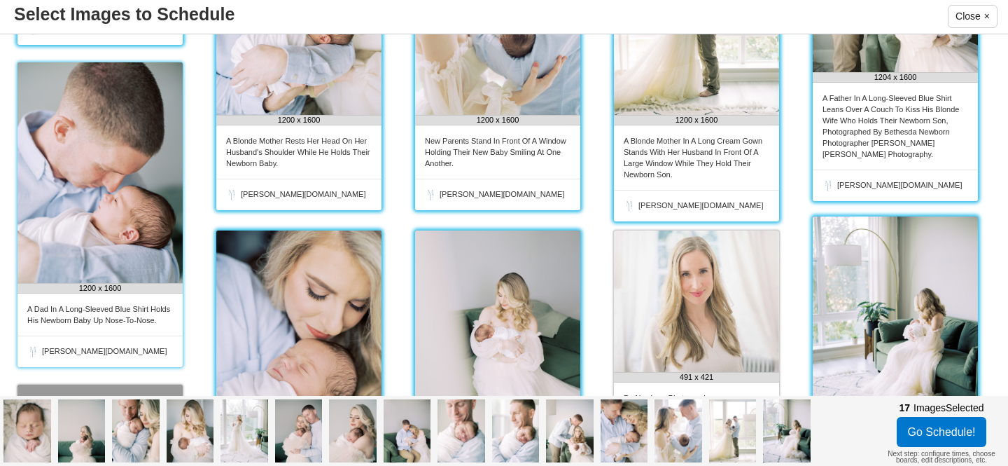
click at [123, 260] on img at bounding box center [100, 172] width 165 height 221
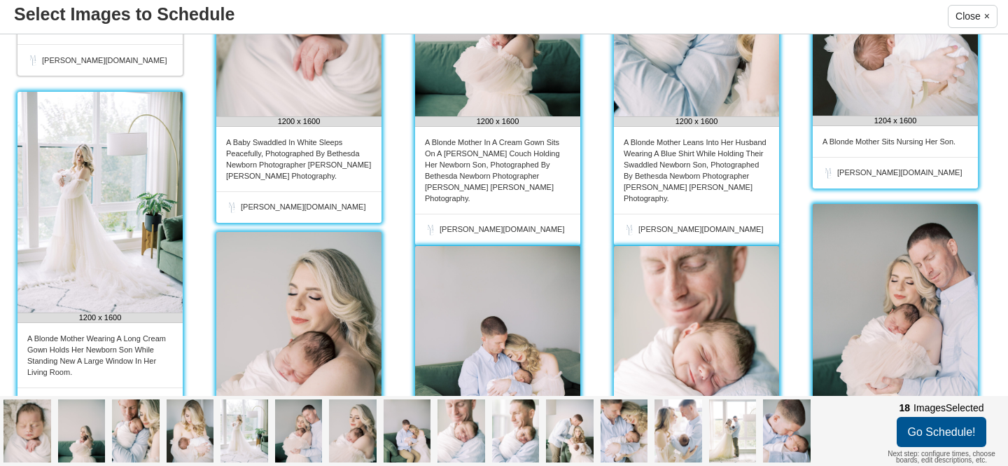
scroll to position [12, 0]
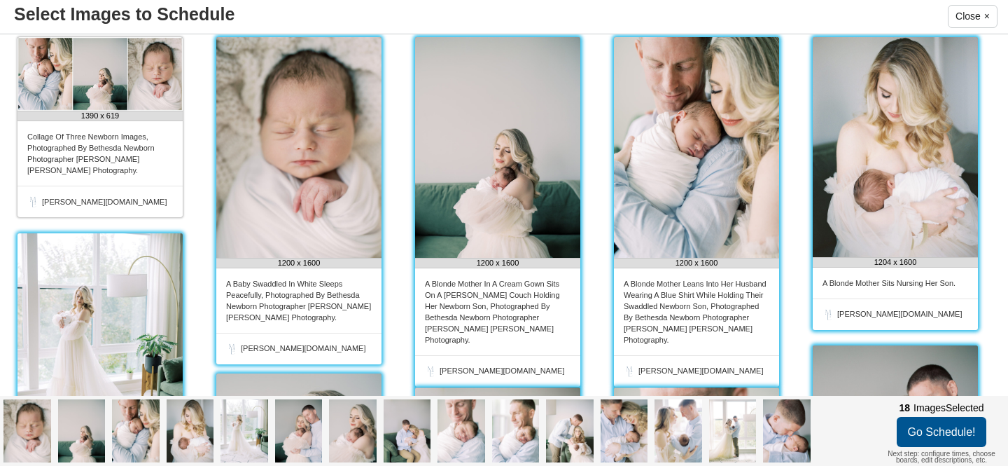
click at [971, 430] on button "Go Schedule!" at bounding box center [942, 432] width 90 height 30
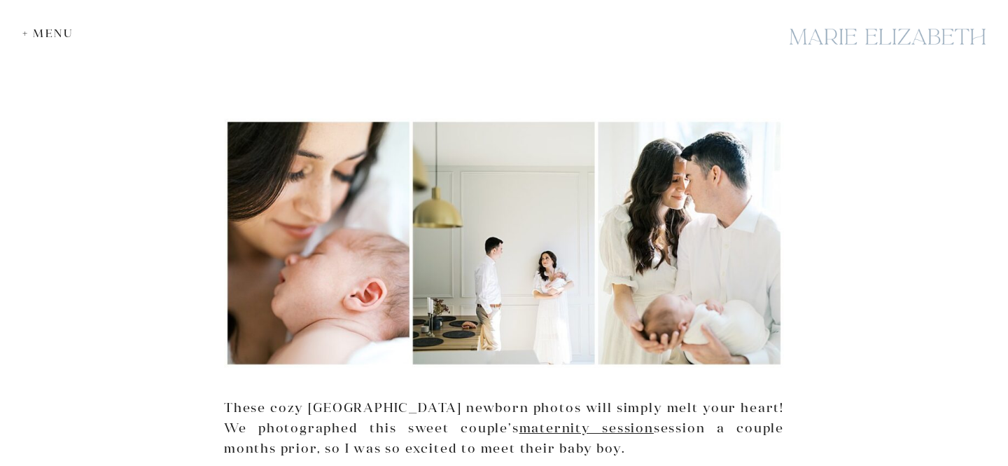
scroll to position [50, 0]
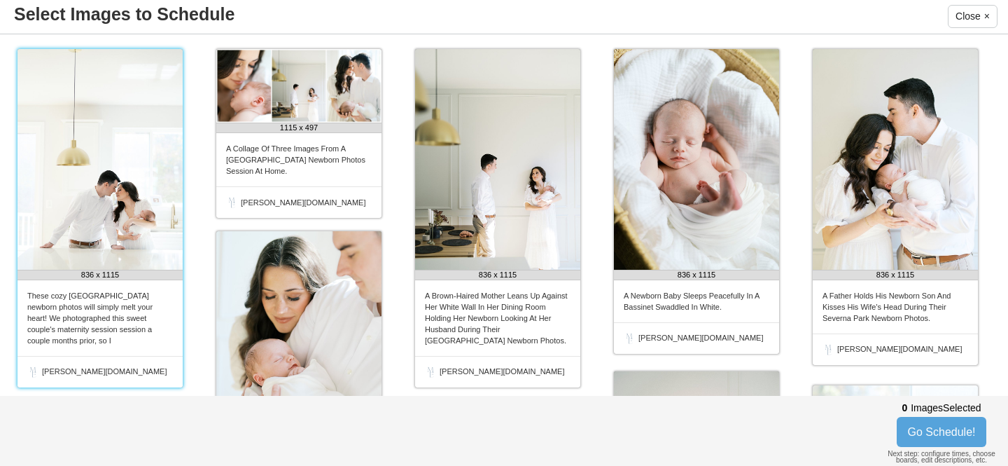
click at [141, 180] on img at bounding box center [100, 159] width 165 height 221
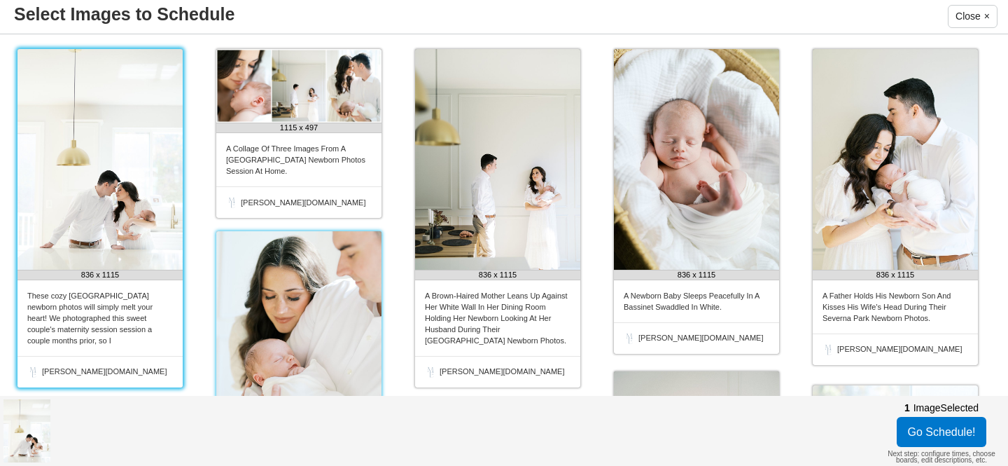
click at [279, 291] on img at bounding box center [298, 341] width 165 height 221
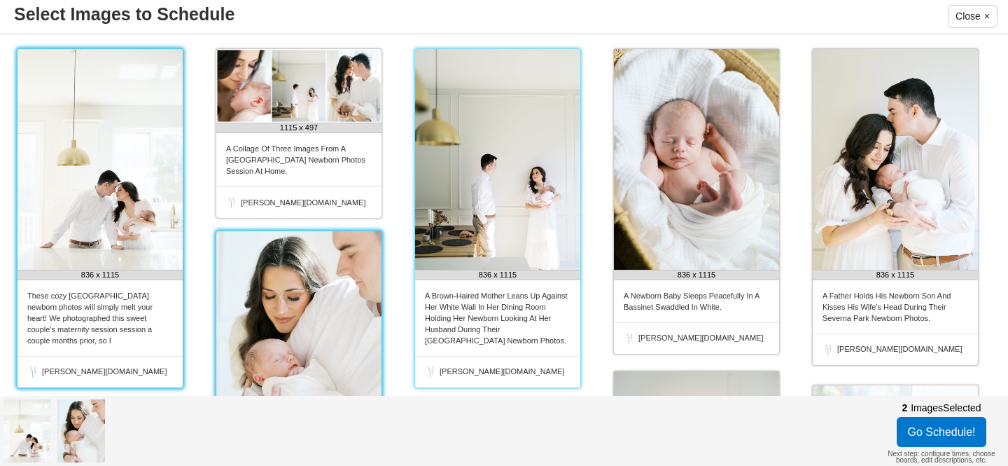
click at [496, 194] on img at bounding box center [497, 159] width 165 height 221
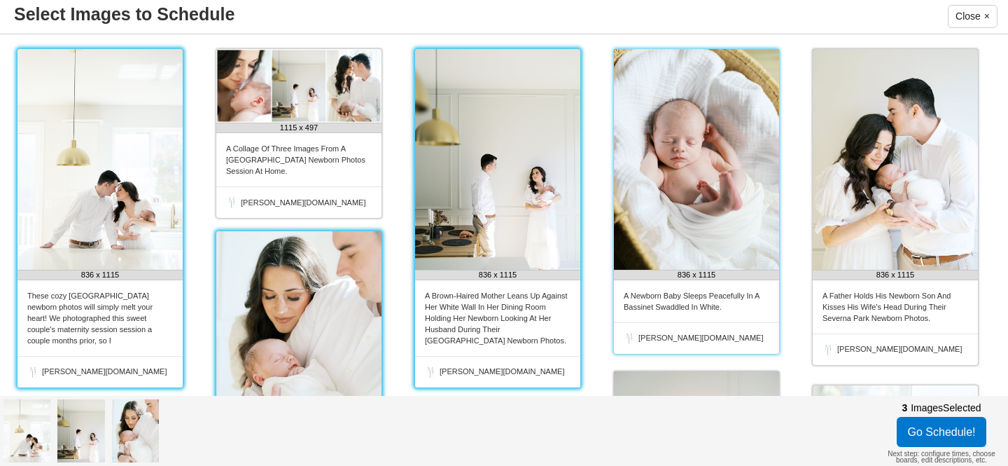
click at [684, 172] on img at bounding box center [696, 159] width 165 height 221
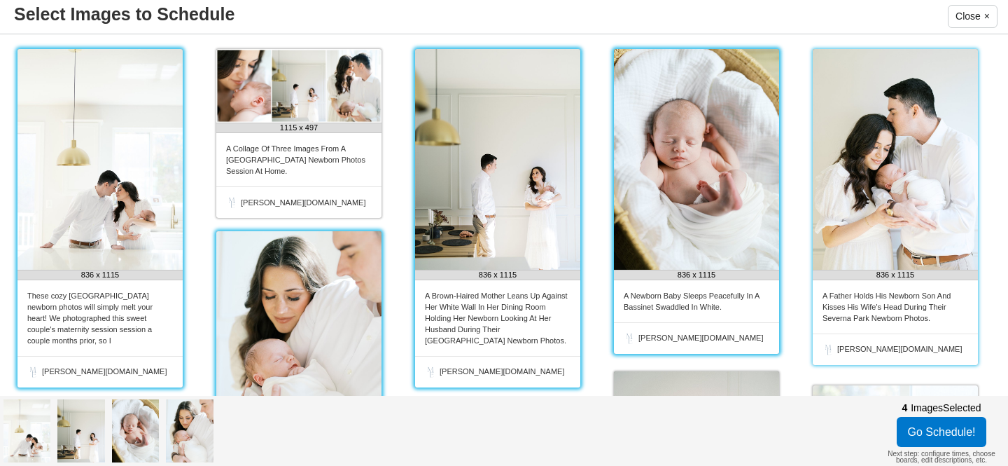
click at [891, 190] on img at bounding box center [895, 159] width 165 height 221
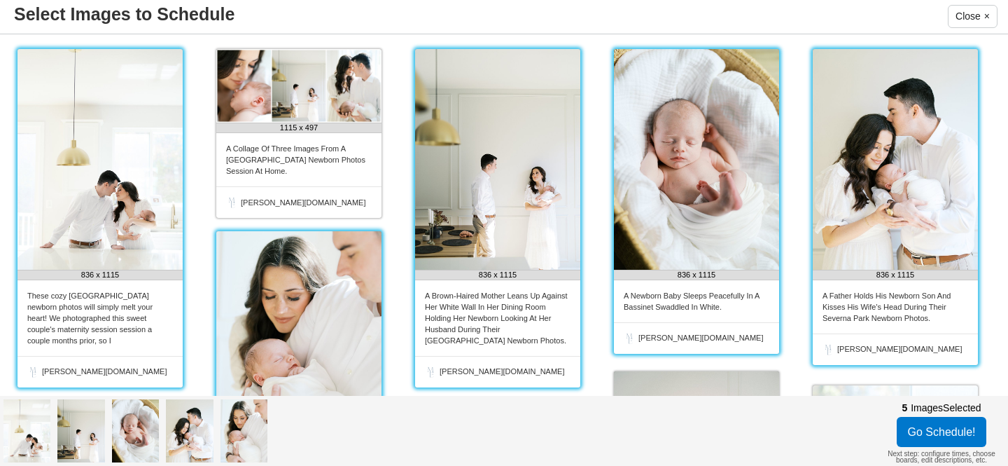
scroll to position [212, 0]
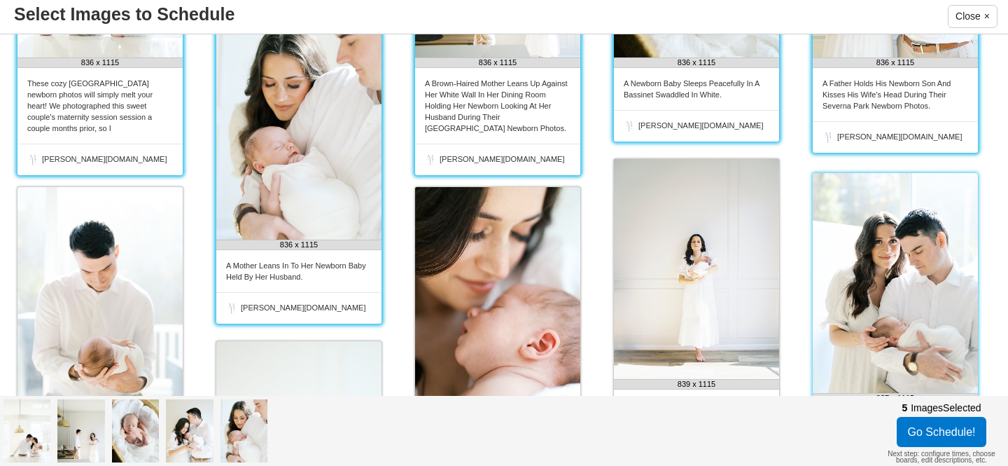
click at [887, 228] on img at bounding box center [895, 283] width 165 height 220
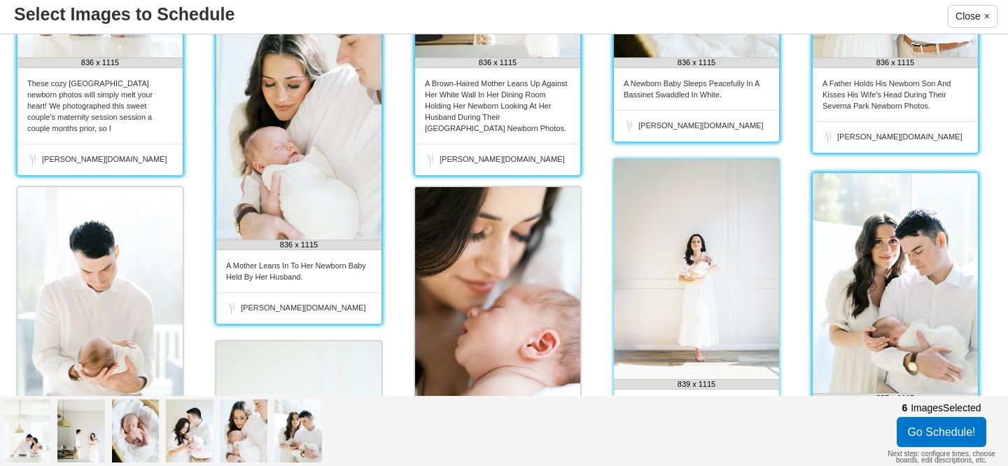
click at [708, 239] on img at bounding box center [696, 269] width 165 height 220
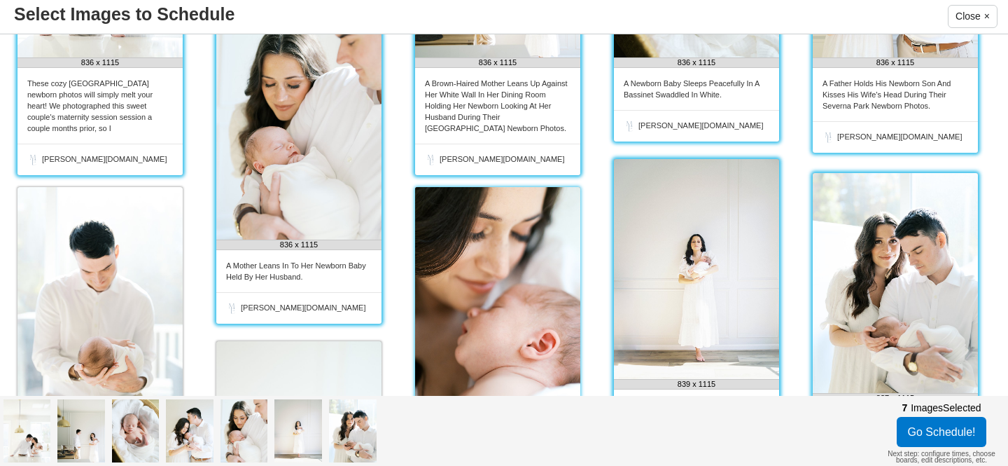
click at [537, 258] on img at bounding box center [497, 297] width 165 height 221
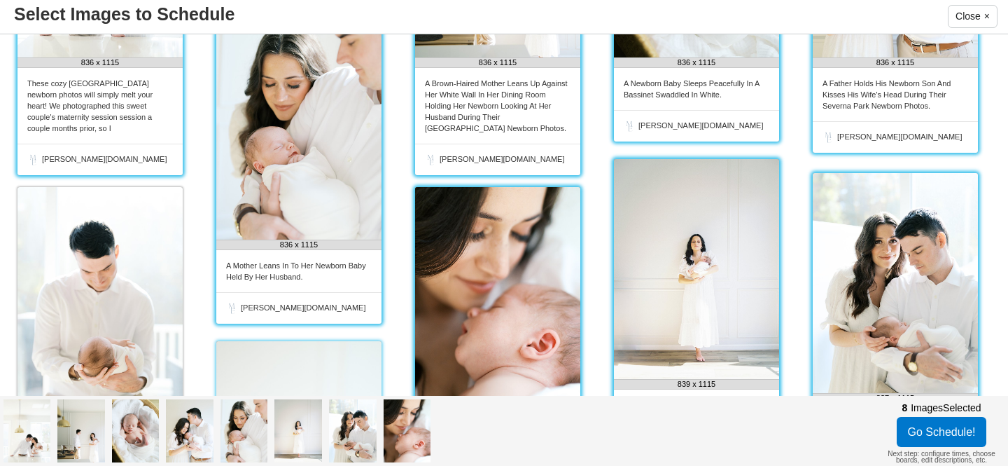
click at [344, 346] on img at bounding box center [298, 451] width 165 height 221
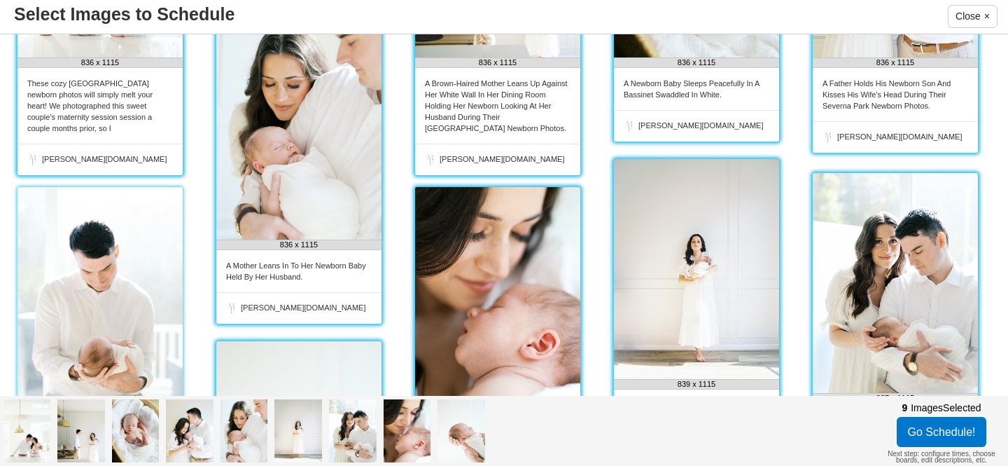
click at [132, 319] on img at bounding box center [100, 297] width 165 height 221
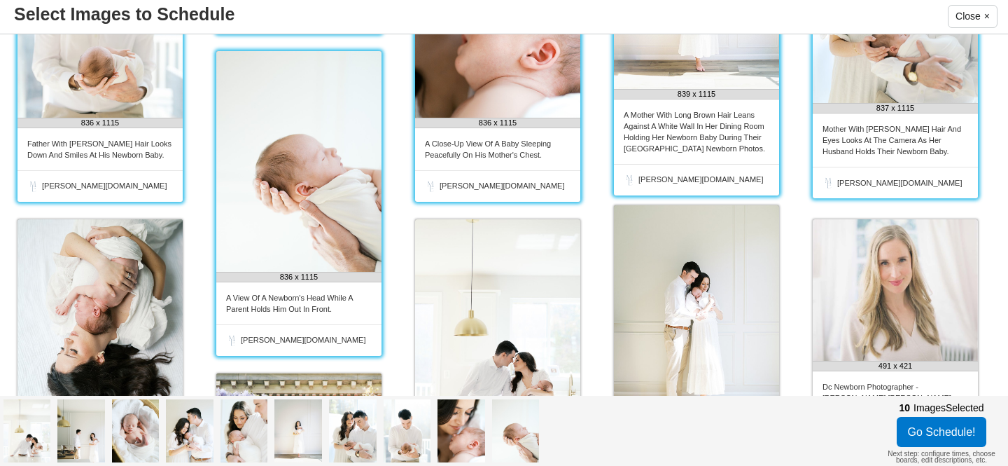
scroll to position [538, 0]
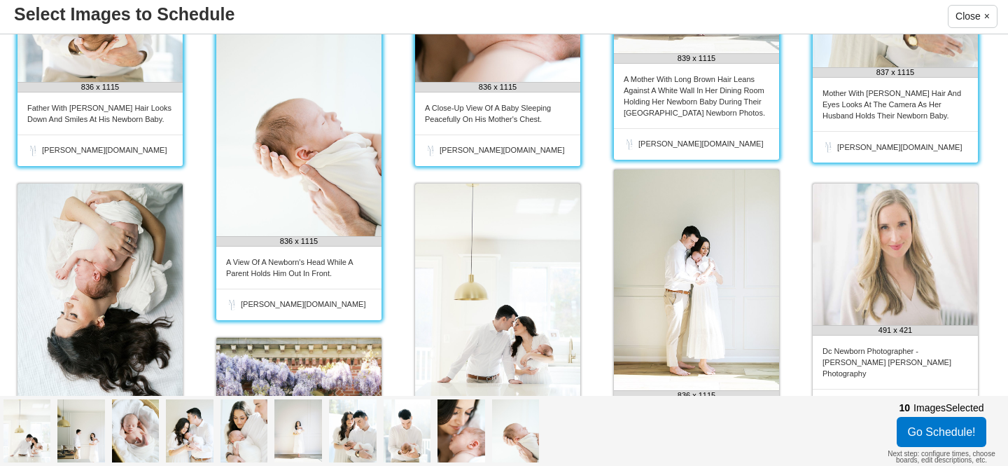
click at [132, 319] on img at bounding box center [100, 293] width 165 height 221
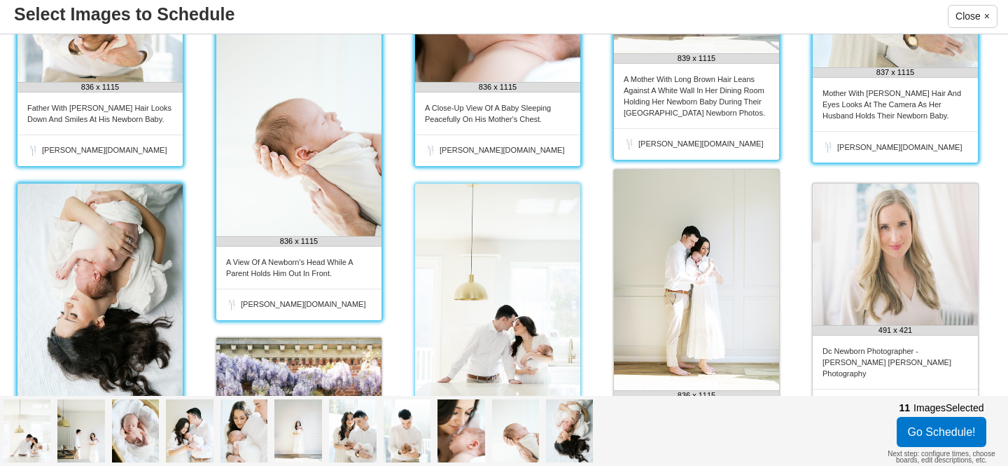
click at [518, 302] on img at bounding box center [497, 293] width 165 height 221
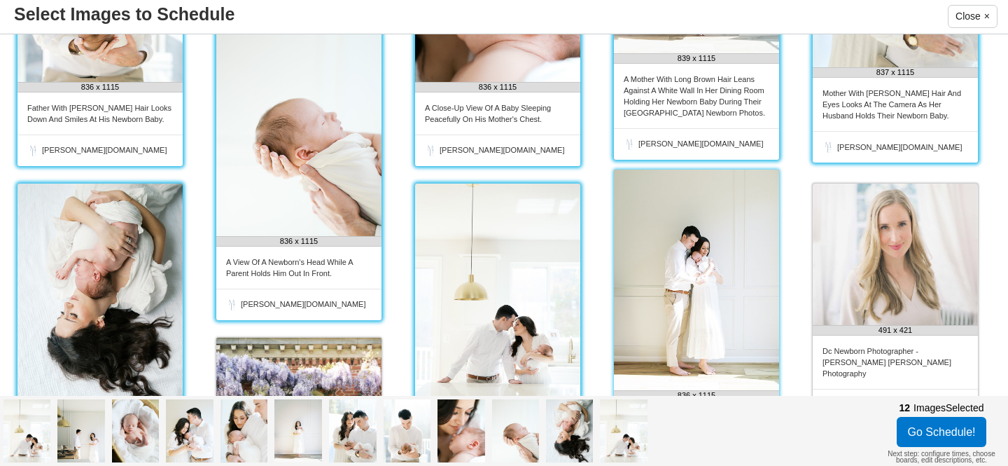
click at [716, 288] on img at bounding box center [696, 279] width 165 height 221
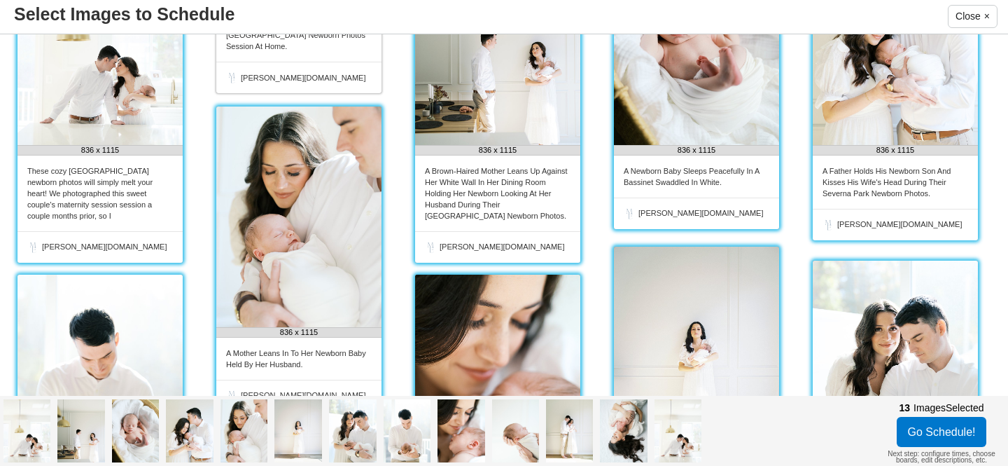
scroll to position [0, 0]
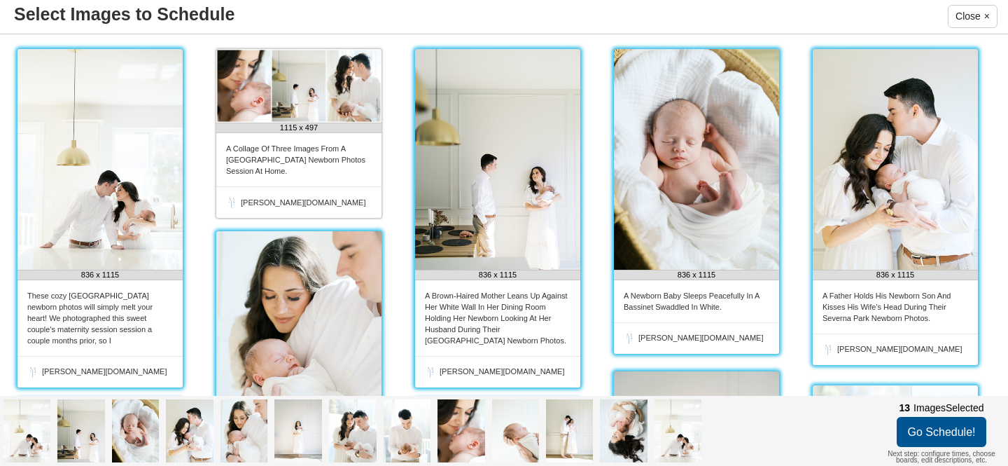
click at [941, 429] on button "Go Schedule!" at bounding box center [942, 432] width 90 height 30
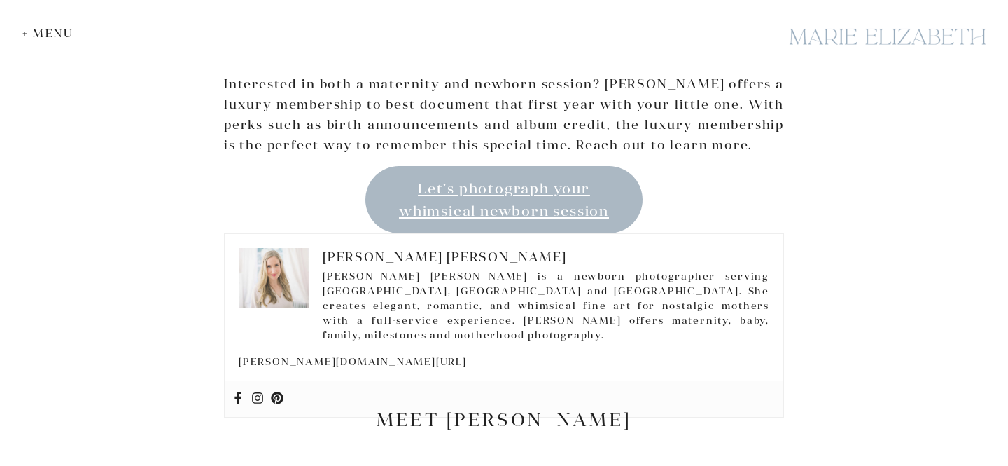
scroll to position [2824, 0]
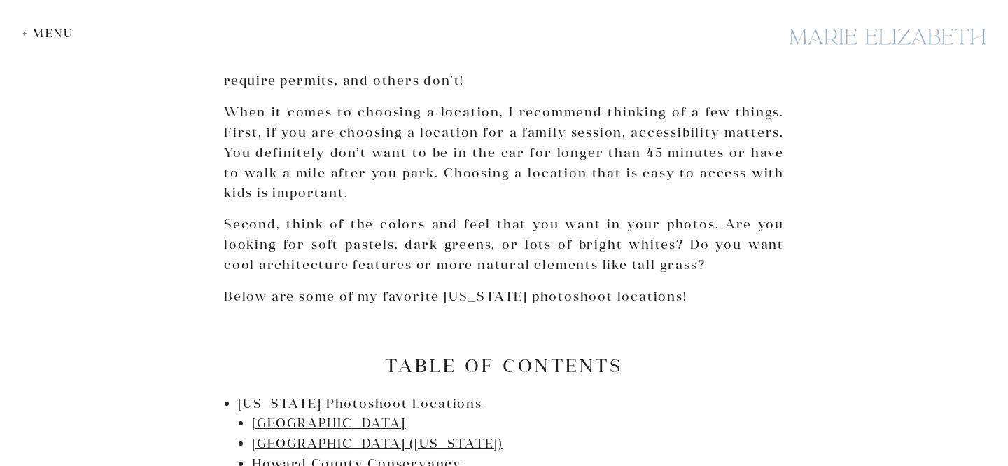
scroll to position [79, 0]
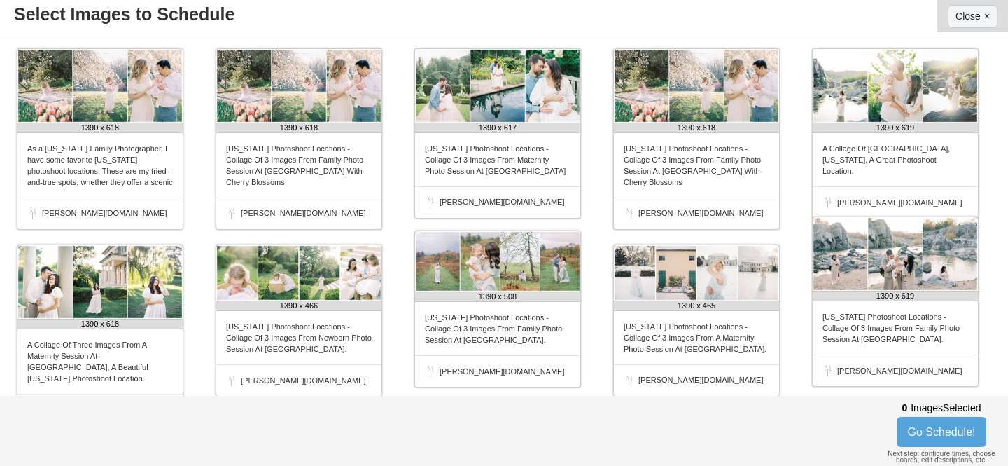
click at [978, 15] on p "Close" at bounding box center [968, 16] width 25 height 17
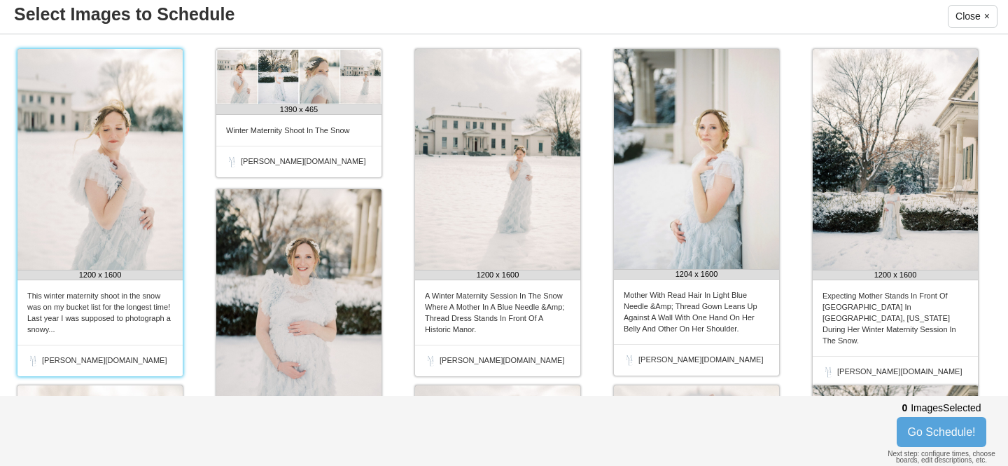
click at [134, 193] on img at bounding box center [100, 159] width 165 height 221
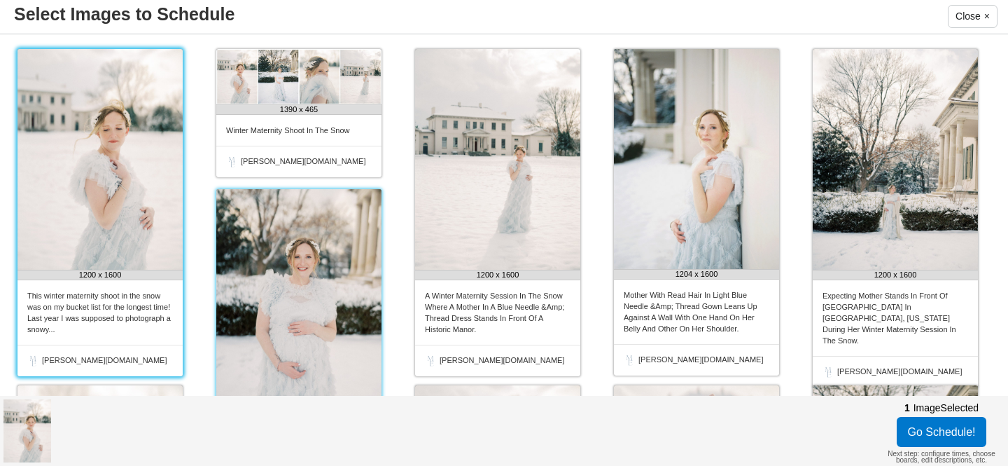
click at [277, 279] on img at bounding box center [298, 299] width 165 height 221
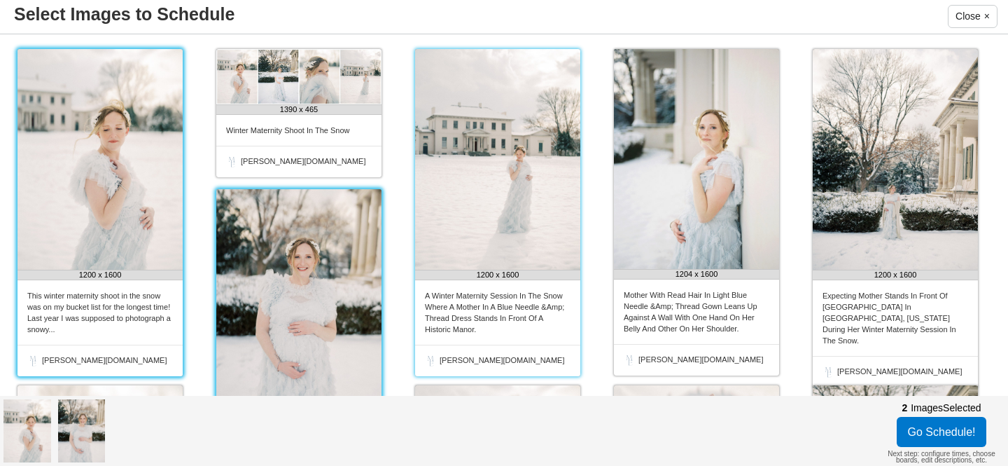
click at [545, 205] on img at bounding box center [497, 159] width 165 height 221
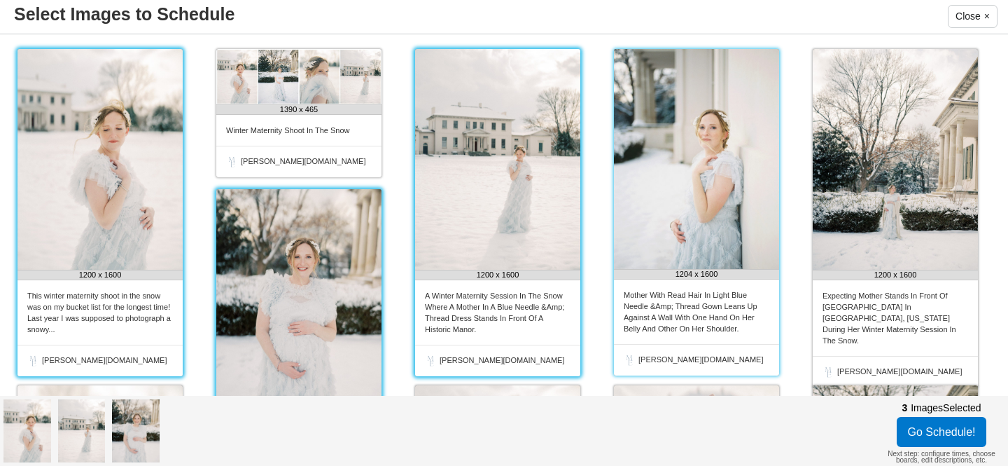
click at [699, 194] on img at bounding box center [696, 159] width 165 height 220
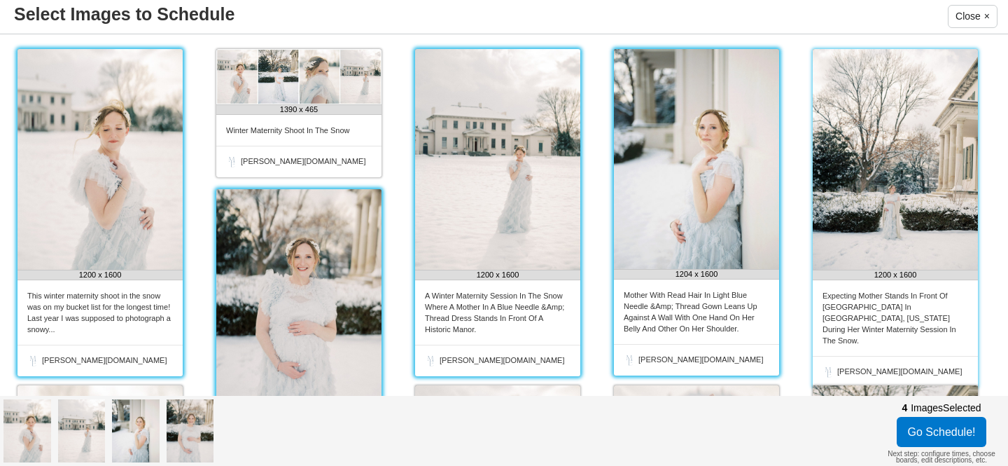
click at [896, 201] on img at bounding box center [895, 159] width 165 height 221
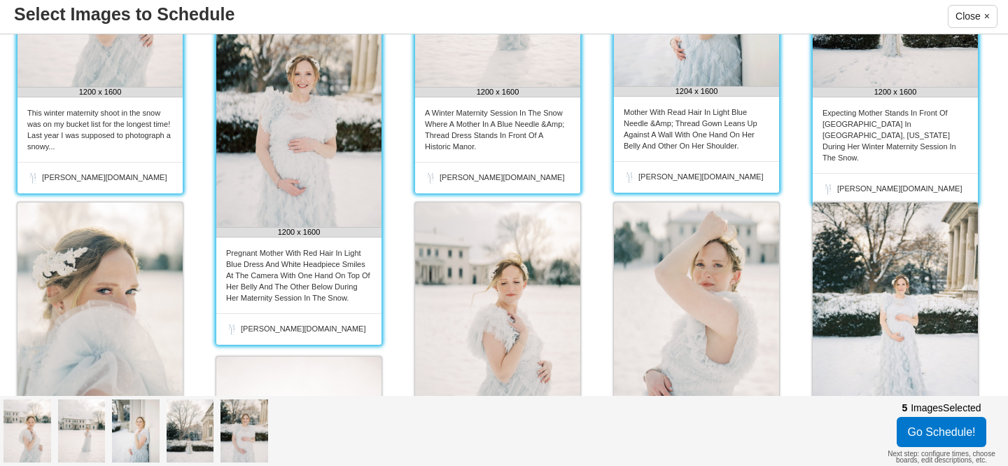
scroll to position [211, 0]
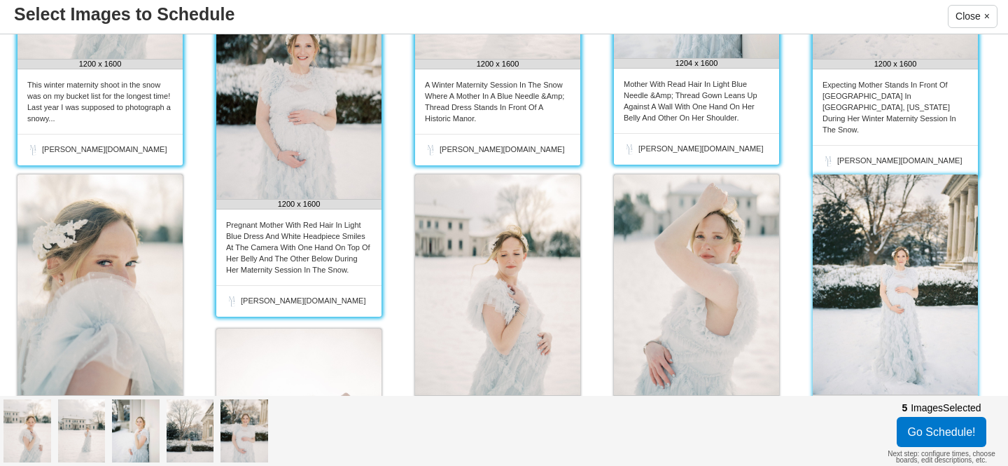
click at [879, 253] on img at bounding box center [895, 284] width 165 height 220
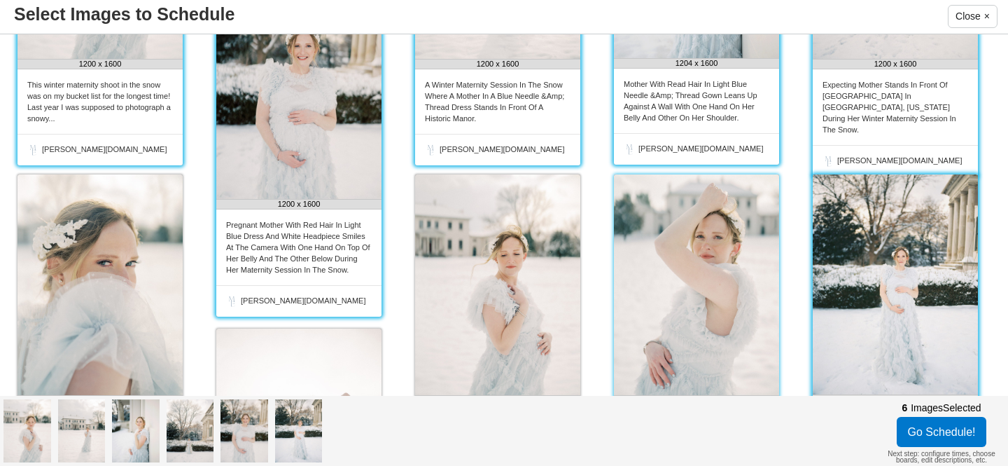
click at [674, 285] on img at bounding box center [696, 284] width 165 height 221
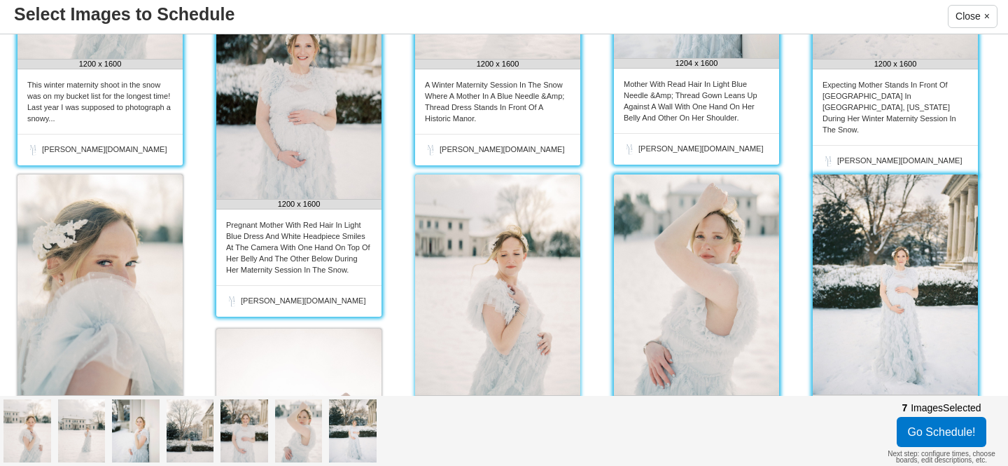
click at [540, 288] on img at bounding box center [497, 284] width 165 height 221
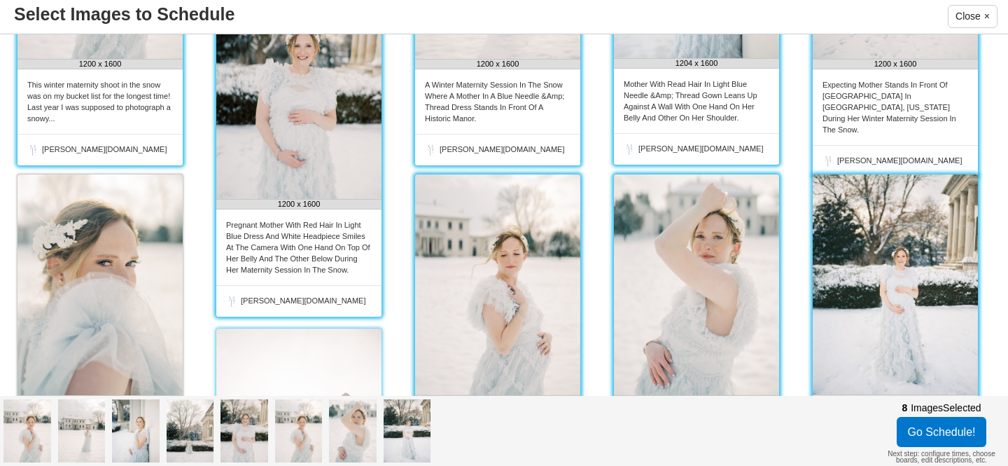
click at [323, 362] on img at bounding box center [298, 438] width 165 height 221
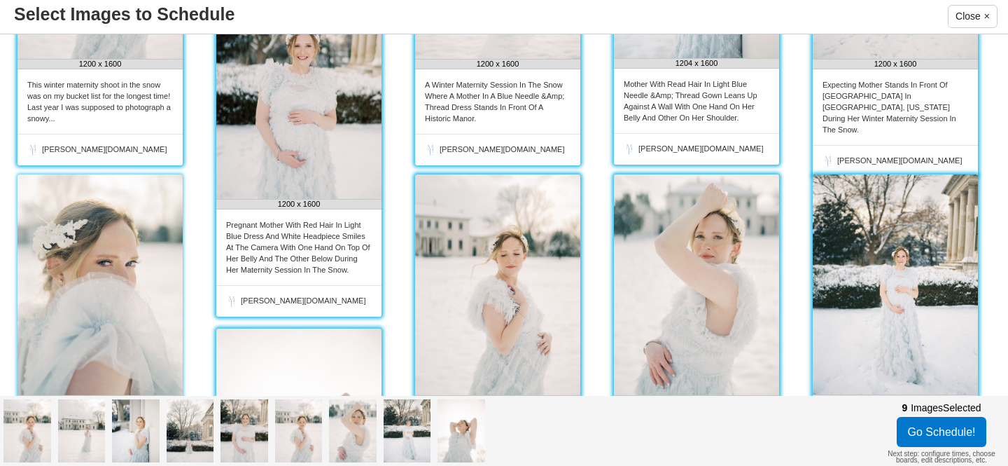
click at [141, 316] on img at bounding box center [100, 284] width 165 height 221
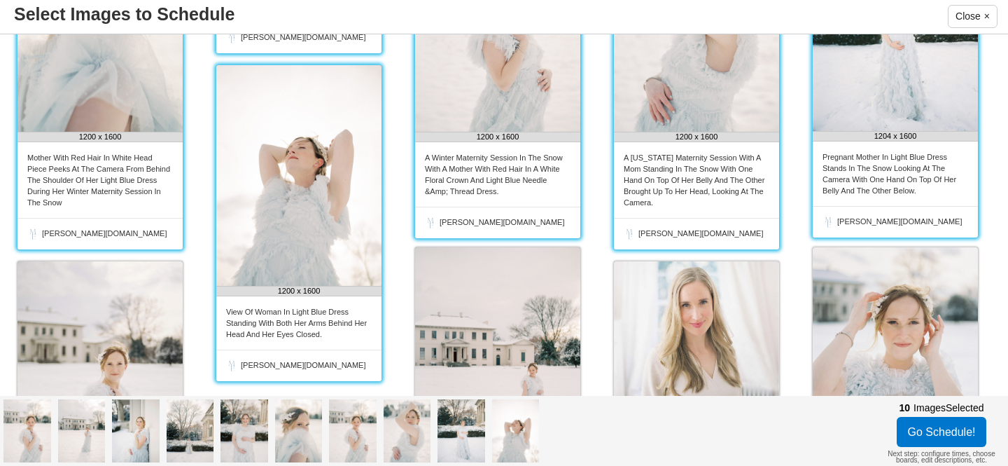
scroll to position [476, 0]
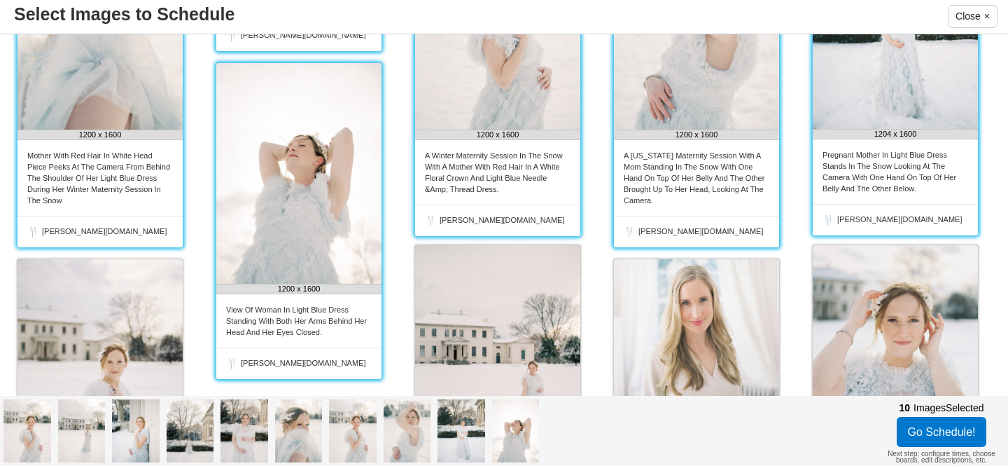
click at [141, 316] on img at bounding box center [100, 369] width 165 height 220
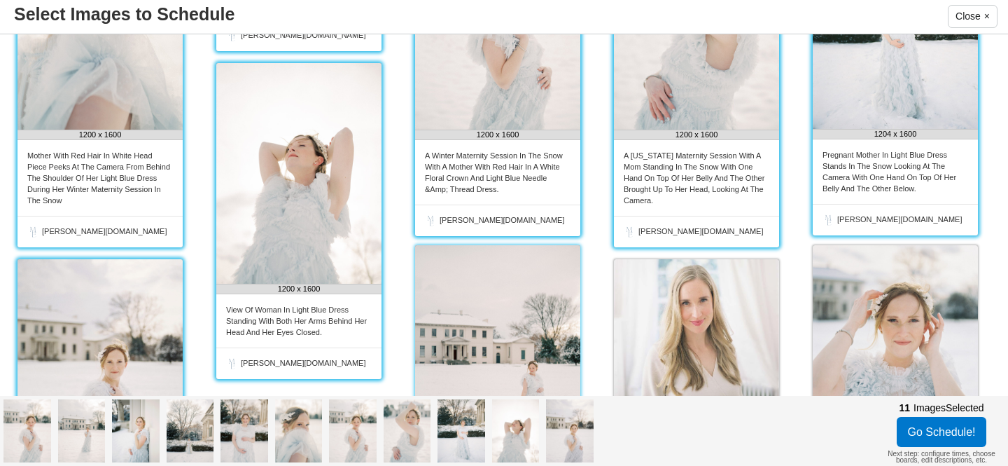
click at [540, 323] on img at bounding box center [497, 355] width 165 height 221
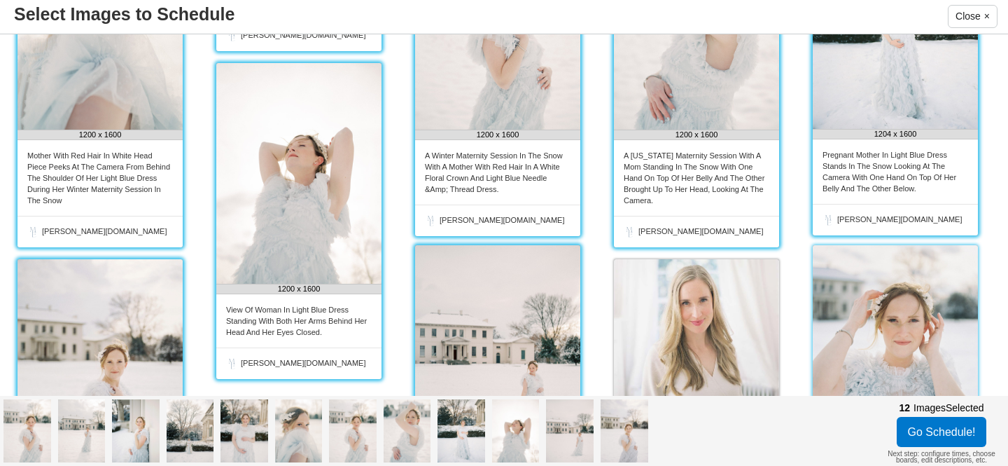
click at [879, 309] on img at bounding box center [895, 355] width 165 height 220
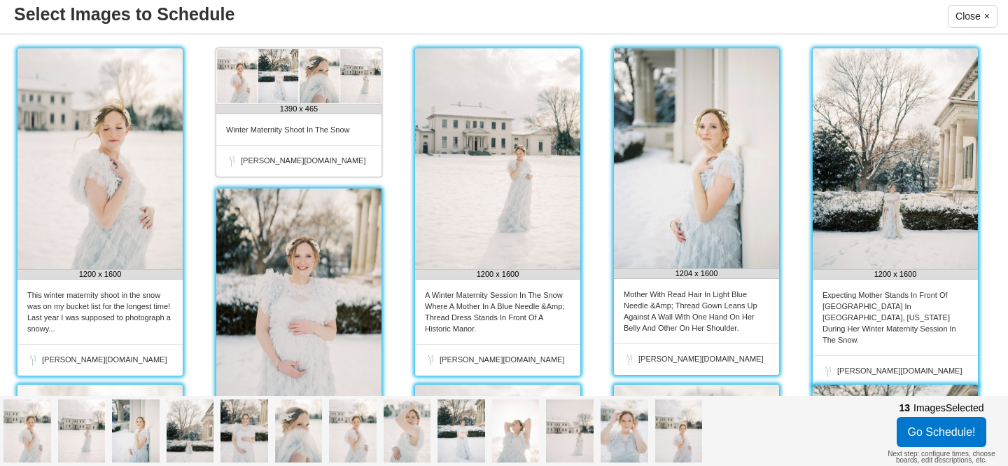
scroll to position [2, 0]
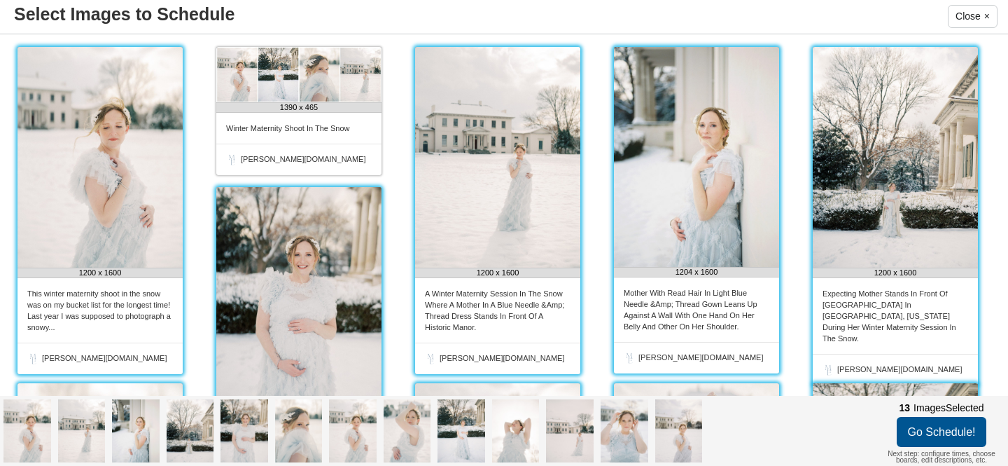
click at [940, 431] on button "Go Schedule!" at bounding box center [942, 432] width 90 height 30
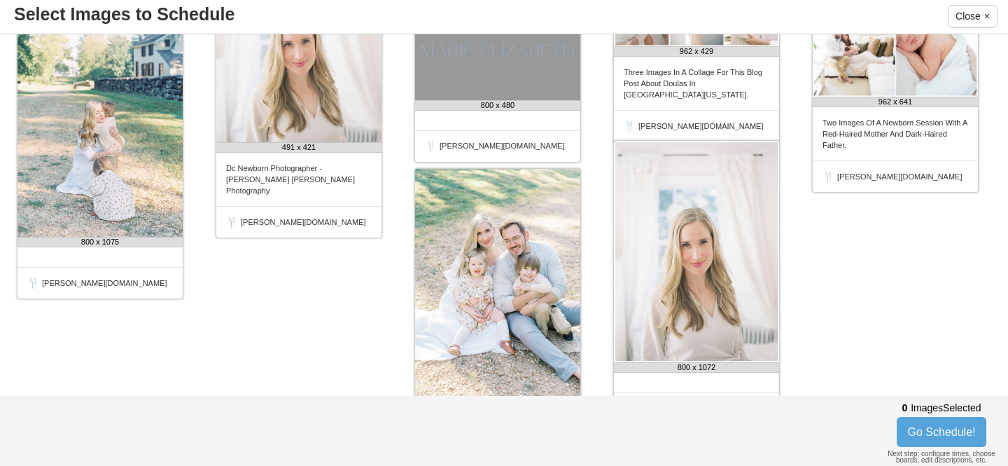
scroll to position [231, 0]
click at [990, 19] on button "Close ×" at bounding box center [973, 16] width 50 height 23
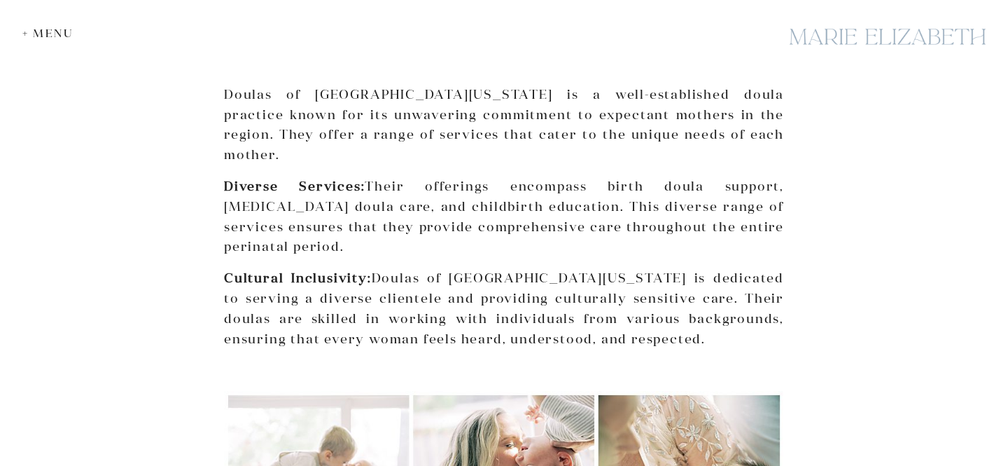
scroll to position [2407, 0]
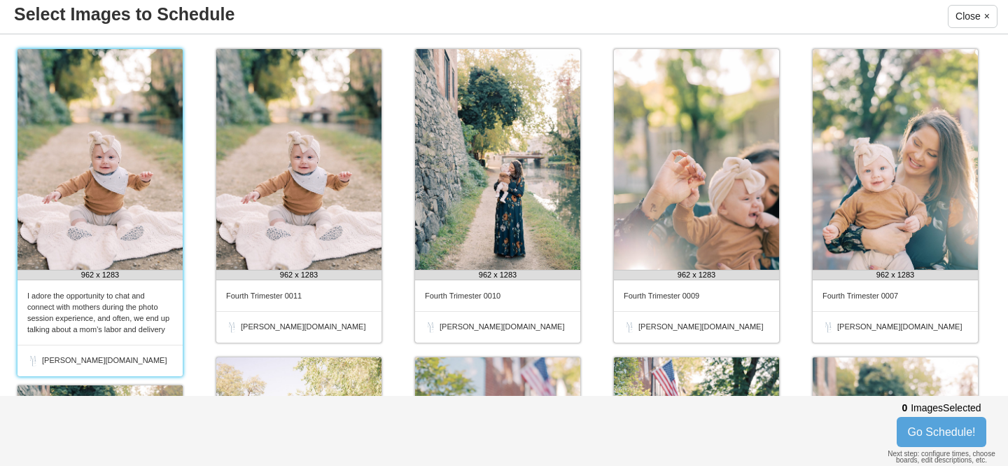
click at [138, 183] on img at bounding box center [100, 159] width 165 height 221
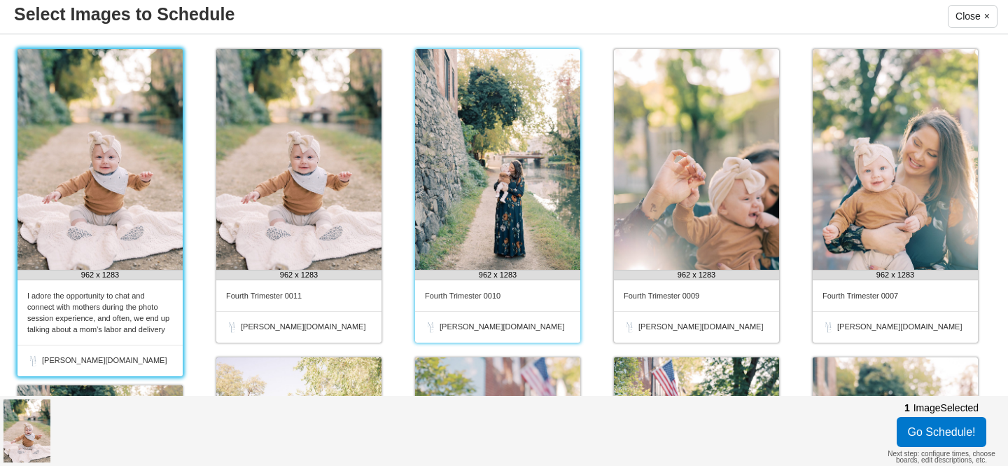
click at [473, 172] on img at bounding box center [497, 159] width 165 height 221
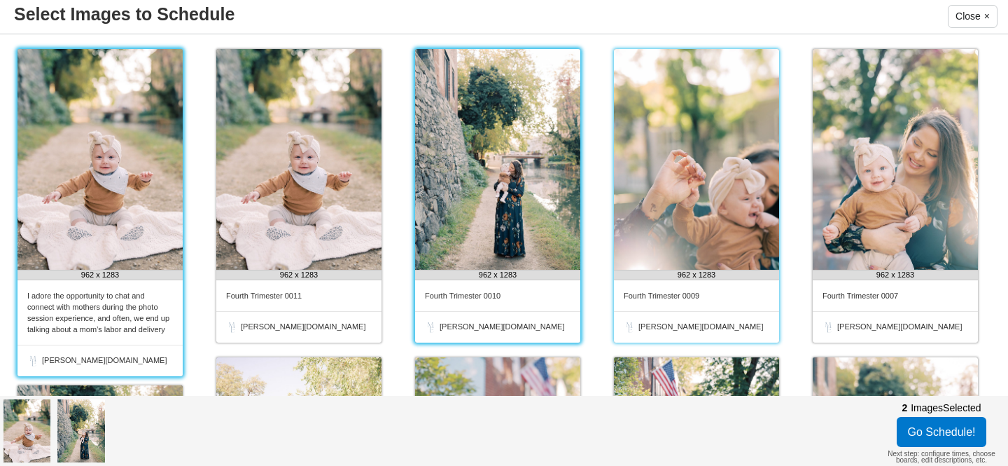
click at [727, 190] on img at bounding box center [696, 159] width 165 height 221
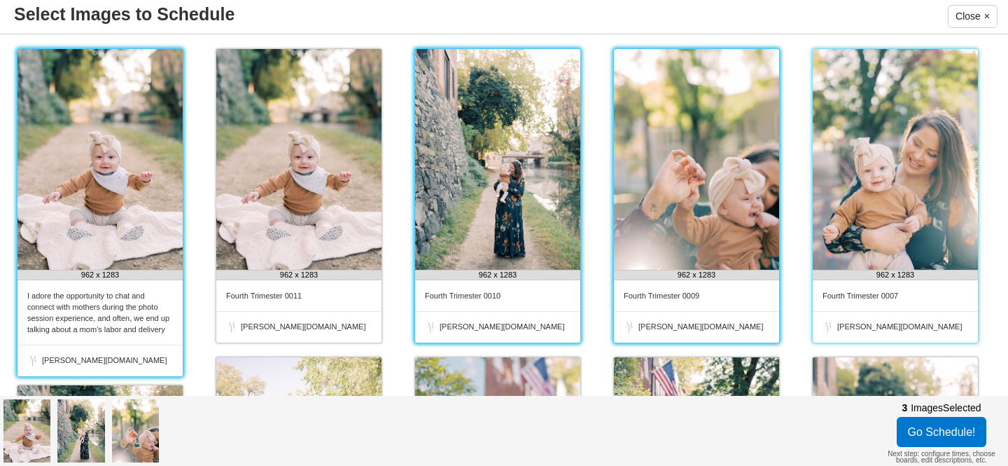
click at [886, 196] on img at bounding box center [895, 159] width 165 height 221
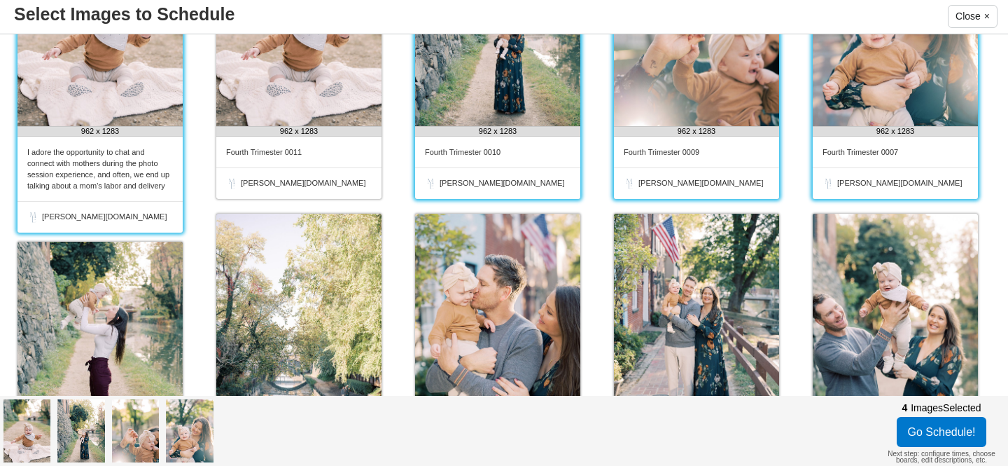
scroll to position [162, 0]
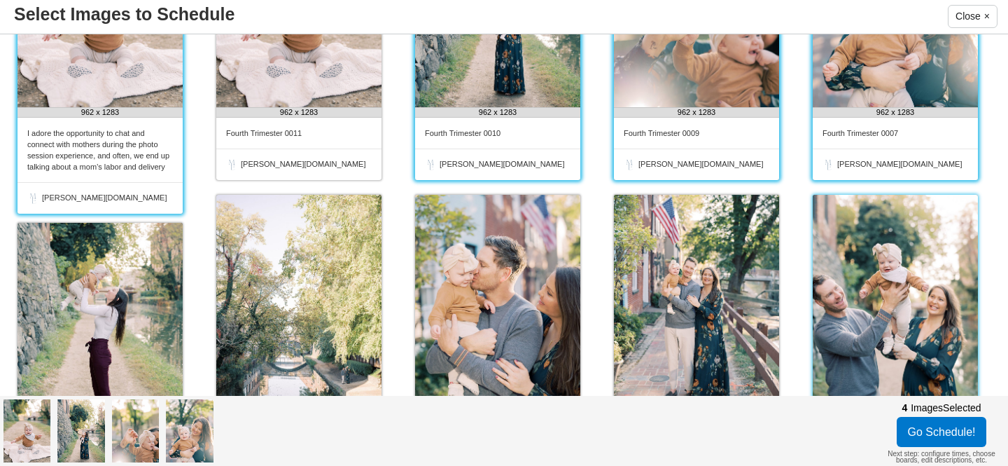
click at [879, 214] on img at bounding box center [895, 305] width 165 height 221
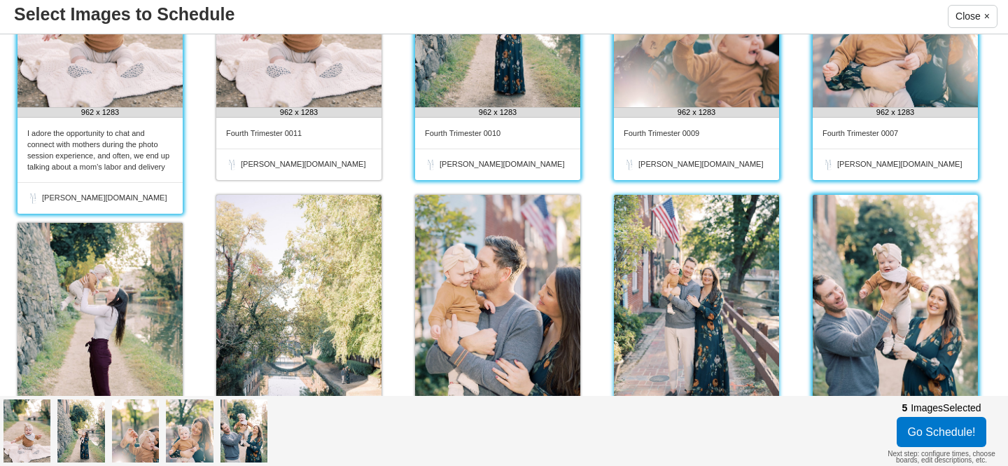
click at [680, 256] on img at bounding box center [696, 305] width 165 height 221
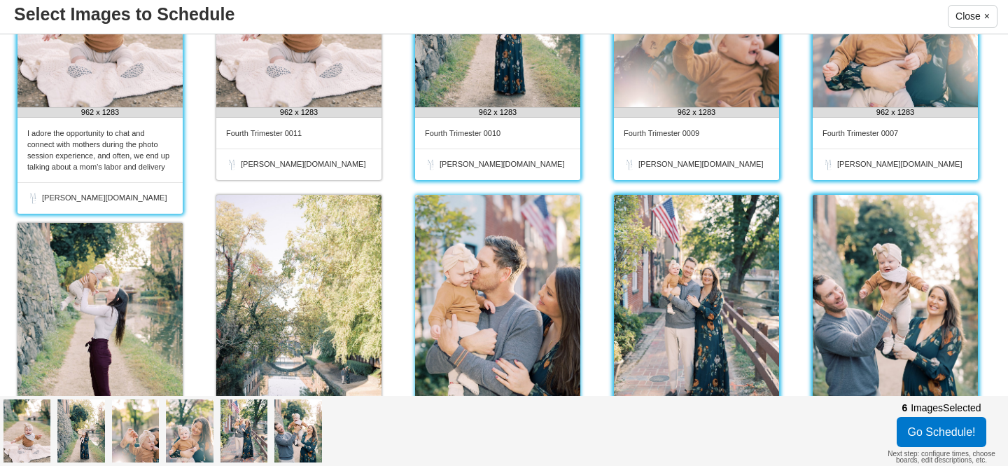
click at [508, 270] on img at bounding box center [497, 305] width 165 height 221
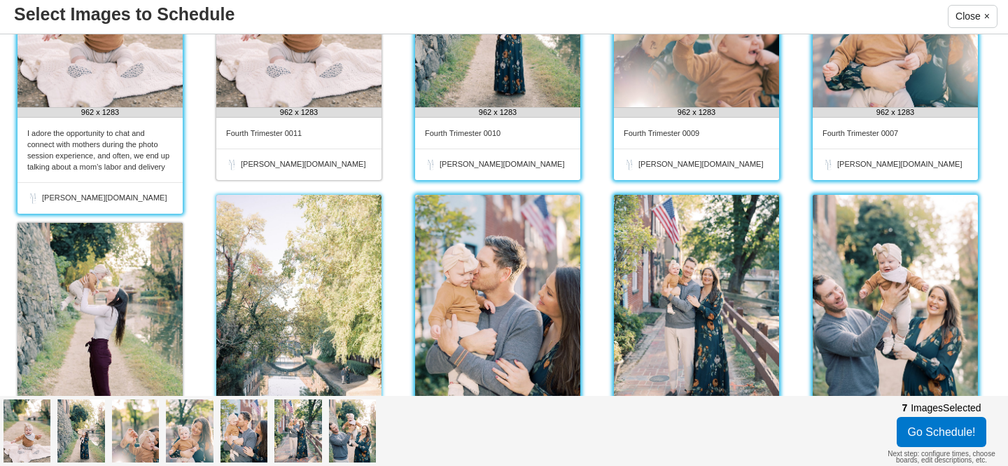
click at [266, 288] on img at bounding box center [298, 305] width 165 height 221
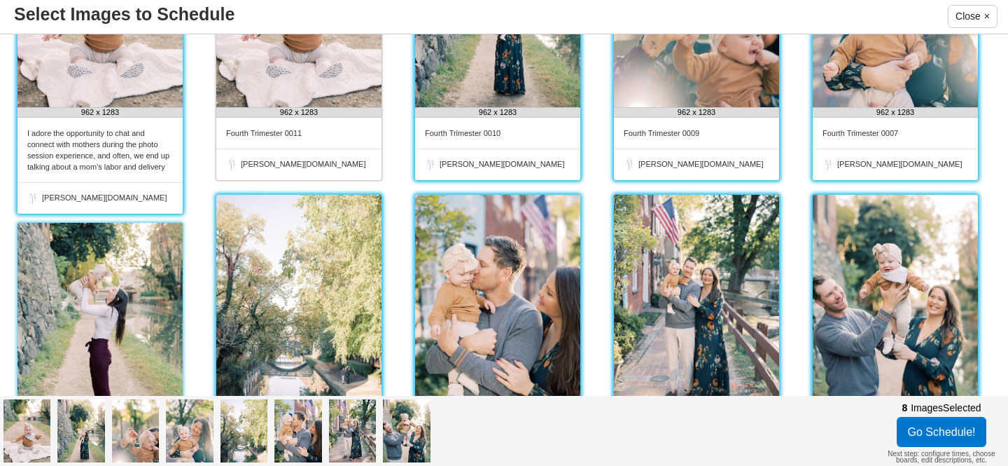
click at [118, 313] on img at bounding box center [100, 333] width 165 height 221
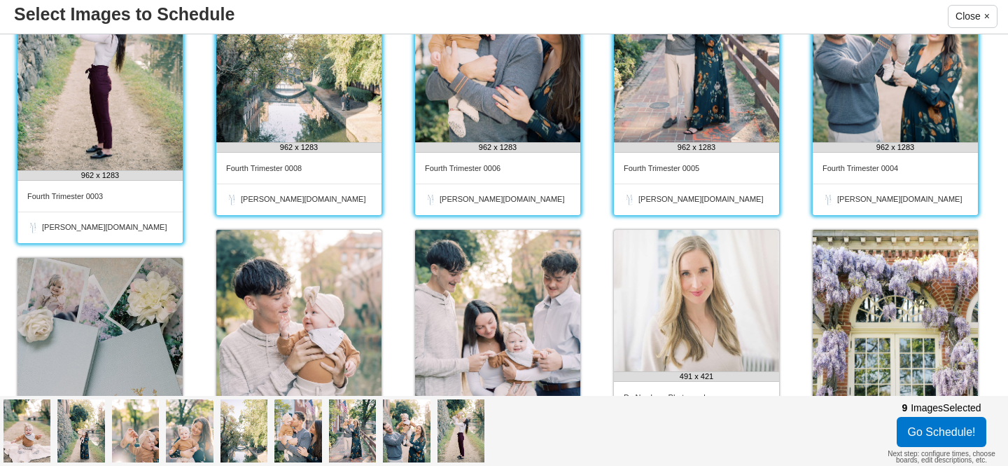
scroll to position [438, 0]
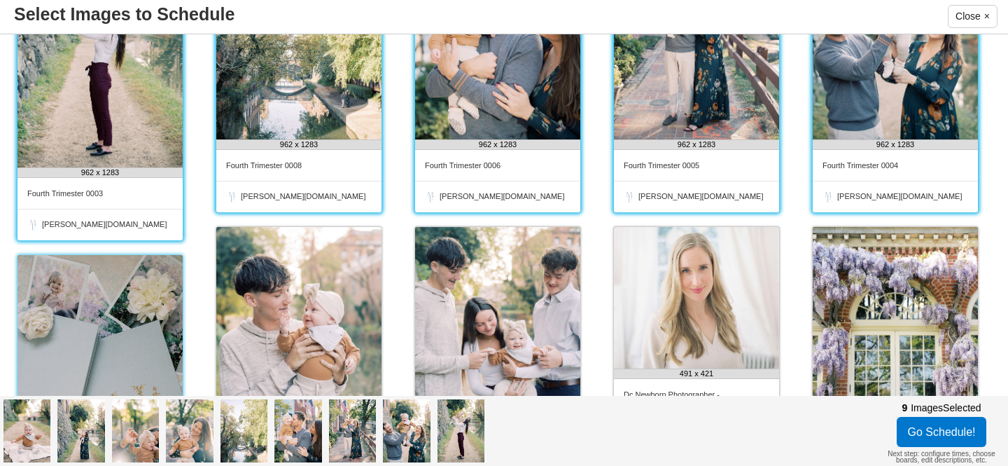
click at [120, 317] on img at bounding box center [100, 401] width 165 height 293
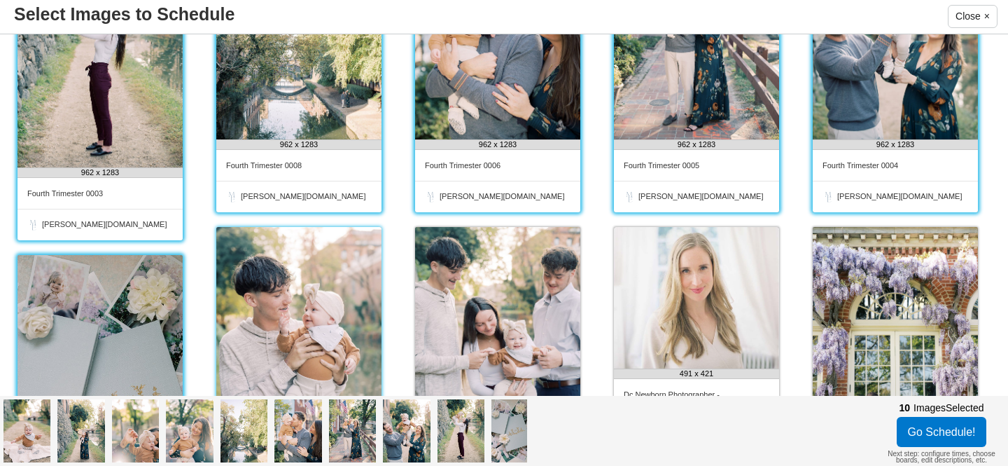
click at [312, 317] on img at bounding box center [298, 337] width 165 height 221
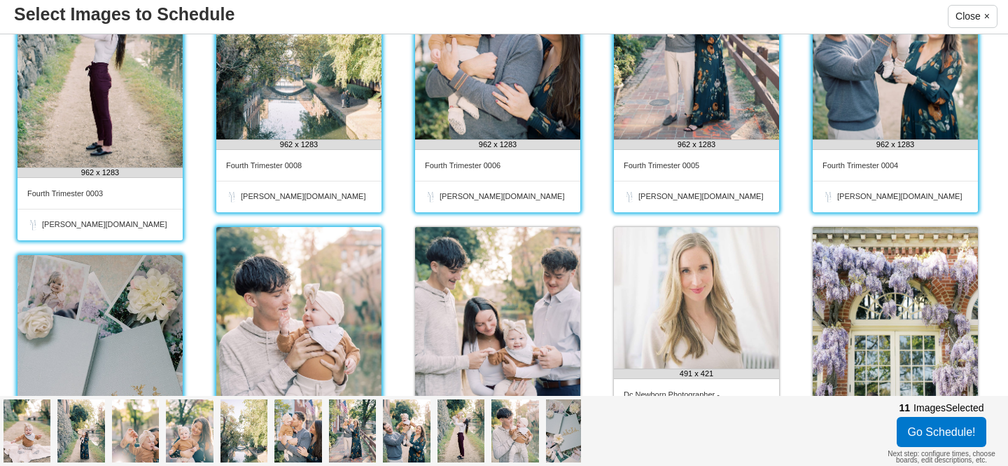
click at [173, 317] on img at bounding box center [100, 401] width 165 height 293
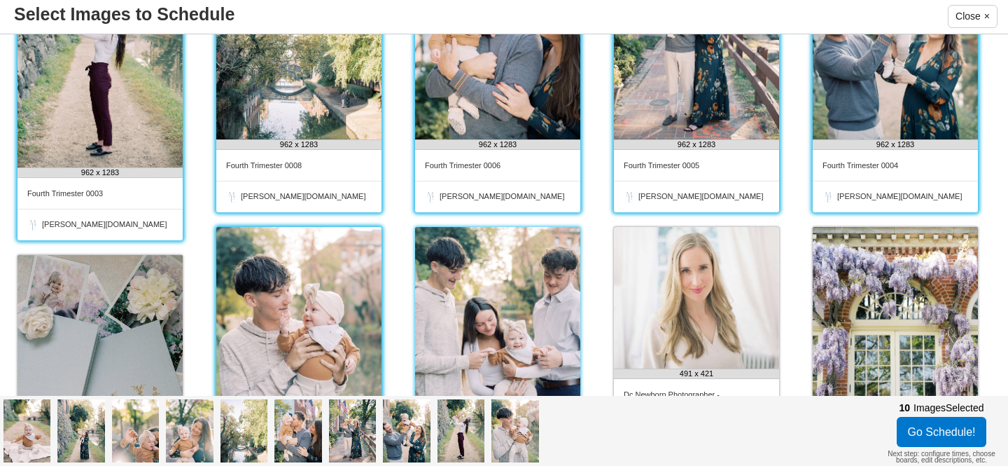
click at [467, 294] on img at bounding box center [497, 337] width 165 height 221
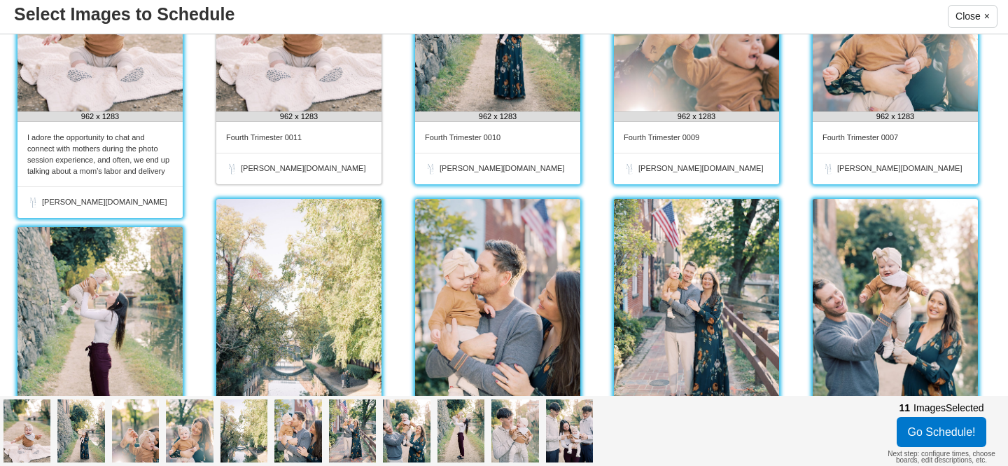
scroll to position [0, 0]
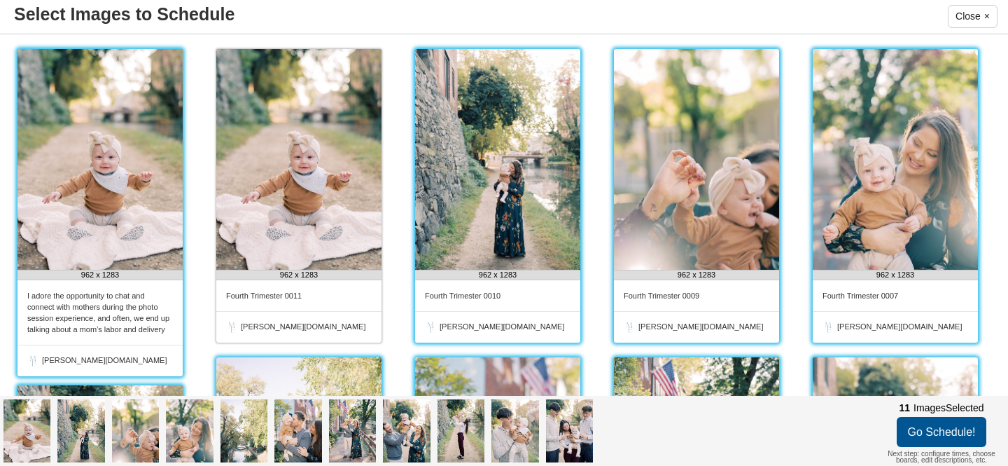
click at [958, 437] on button "Go Schedule!" at bounding box center [942, 432] width 90 height 30
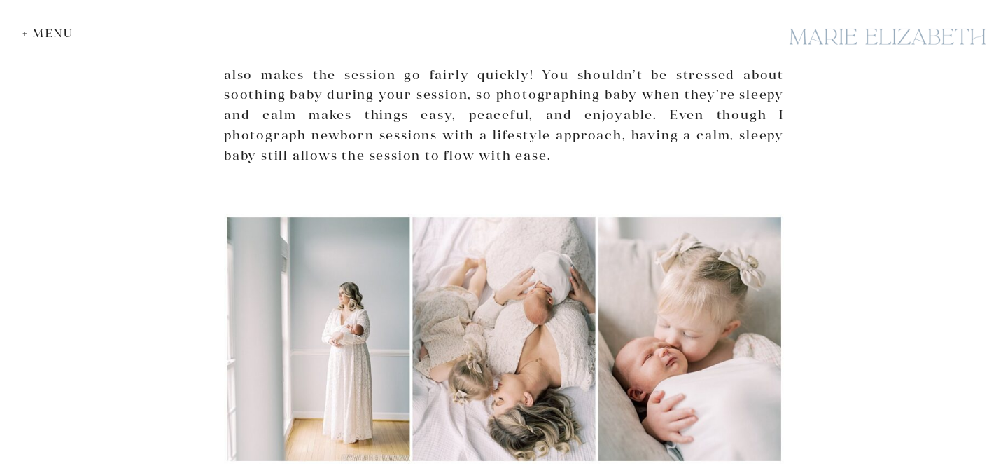
scroll to position [1608, 0]
